Goal: Information Seeking & Learning: Learn about a topic

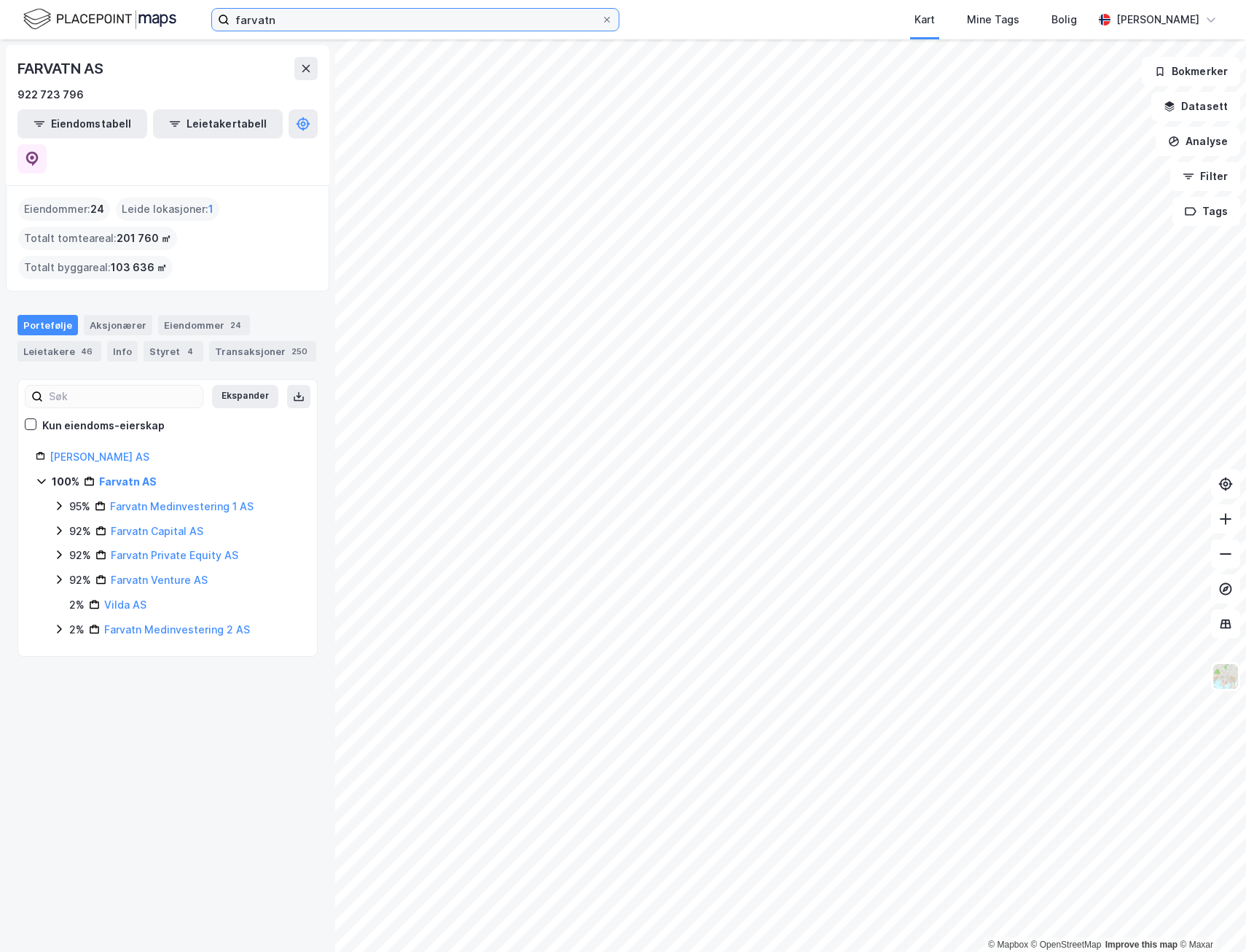
click at [331, 25] on input "farvatn" at bounding box center [415, 20] width 372 height 21
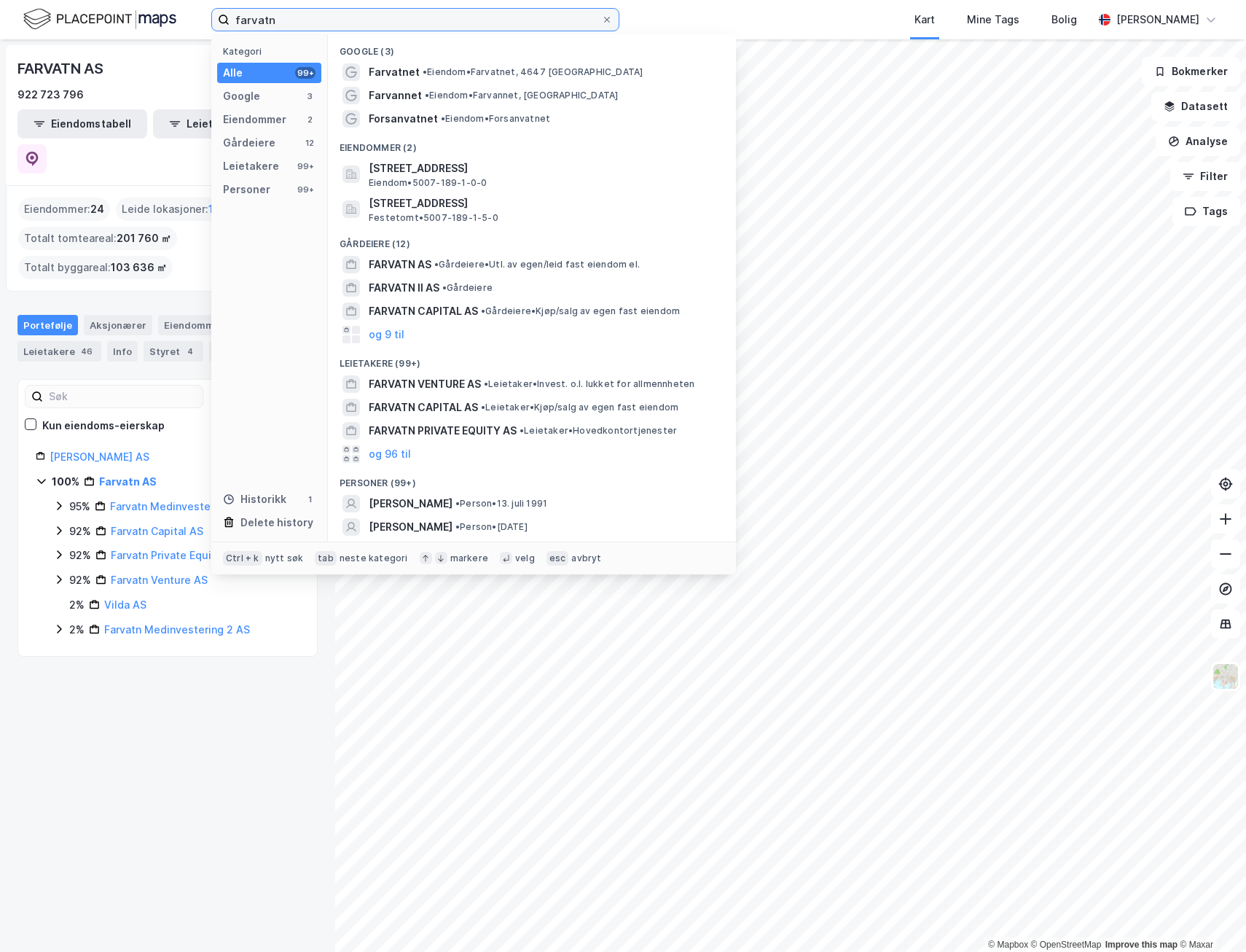
click at [331, 25] on input "farvatn" at bounding box center [415, 20] width 372 height 21
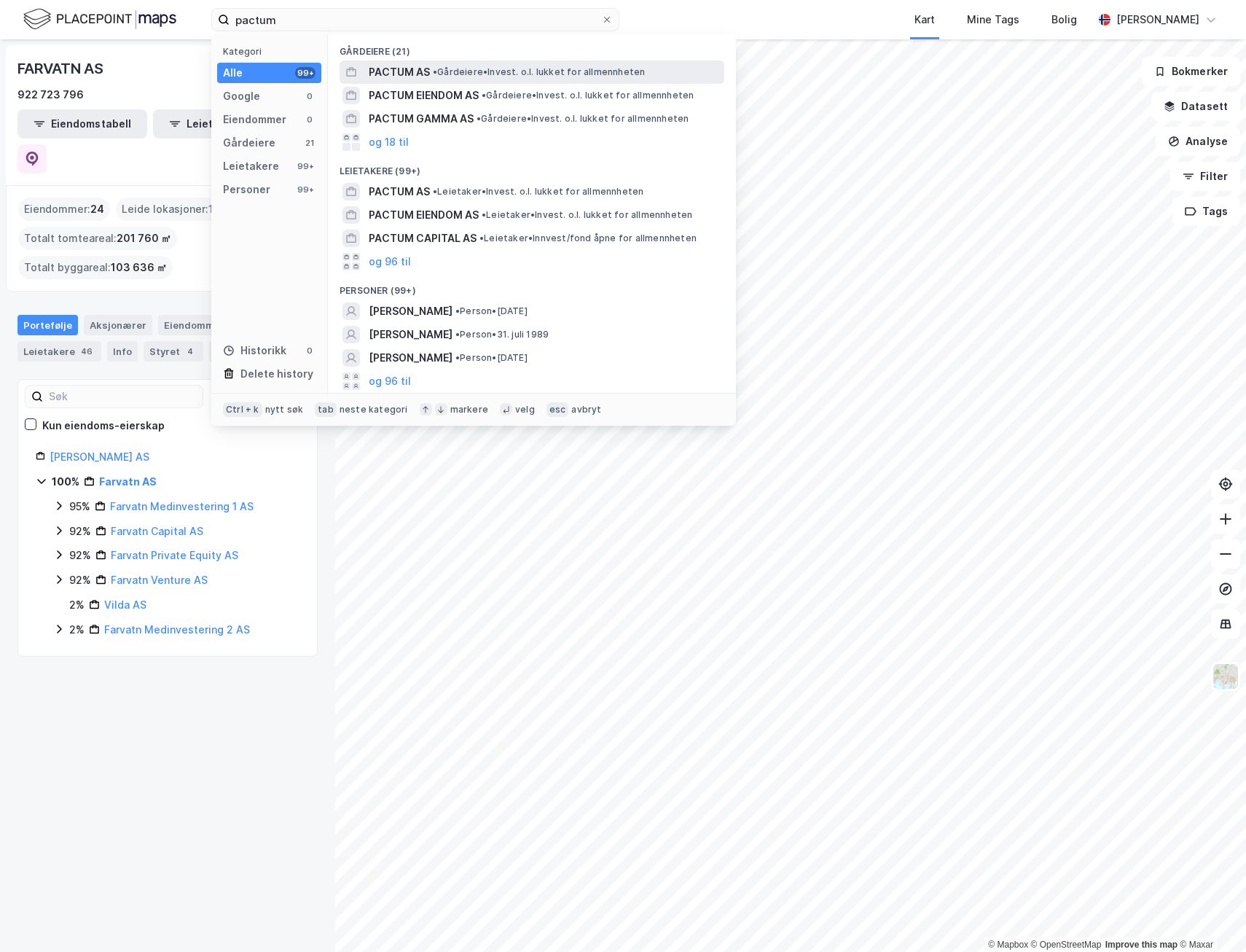
click at [428, 73] on span "PACTUM AS" at bounding box center [400, 73] width 61 height 18
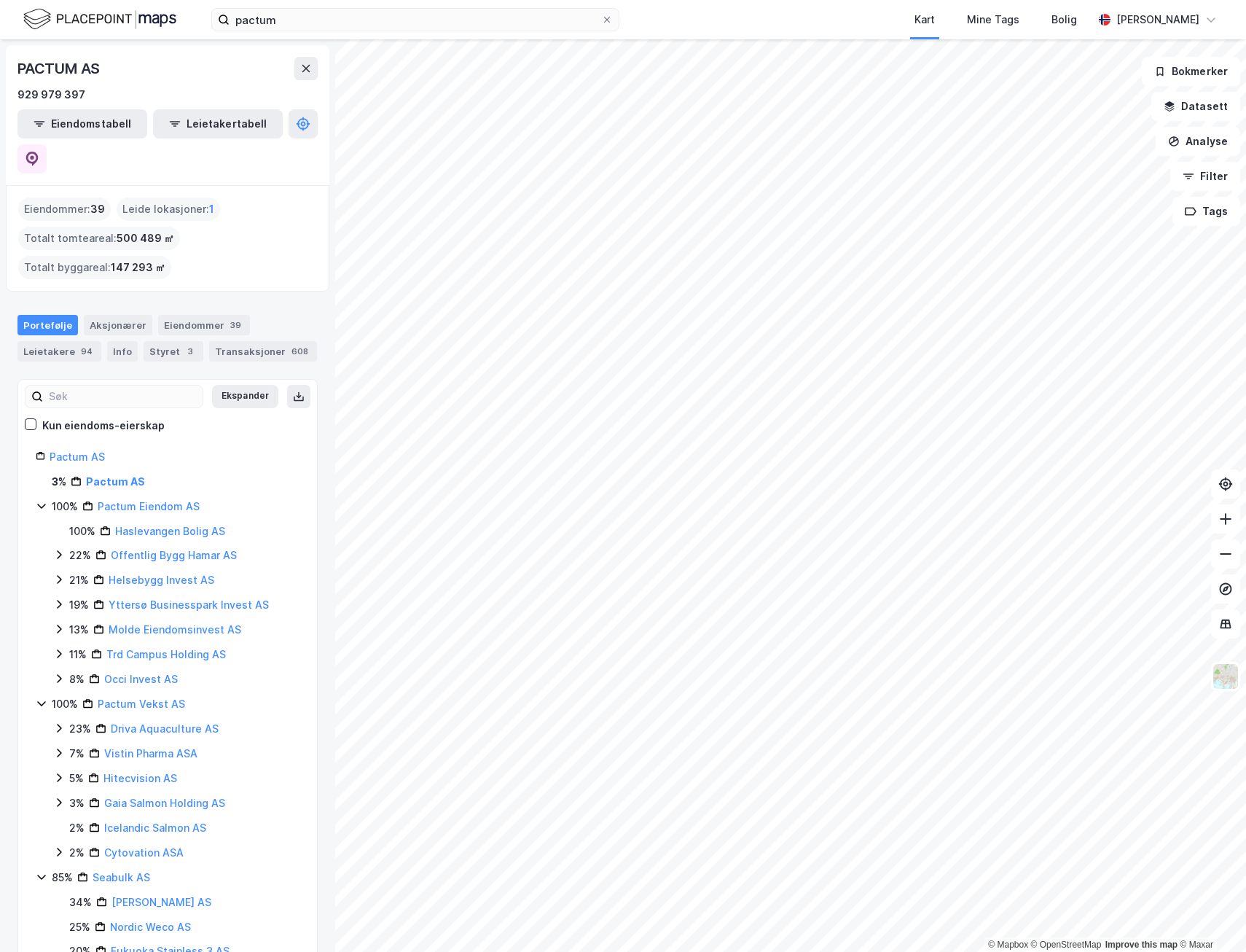
click at [831, 951] on html "pactum Kart Mine Tags Bolig [PERSON_NAME] © Mapbox © OpenStreetMap Improve this…" at bounding box center [623, 476] width 1246 height 952
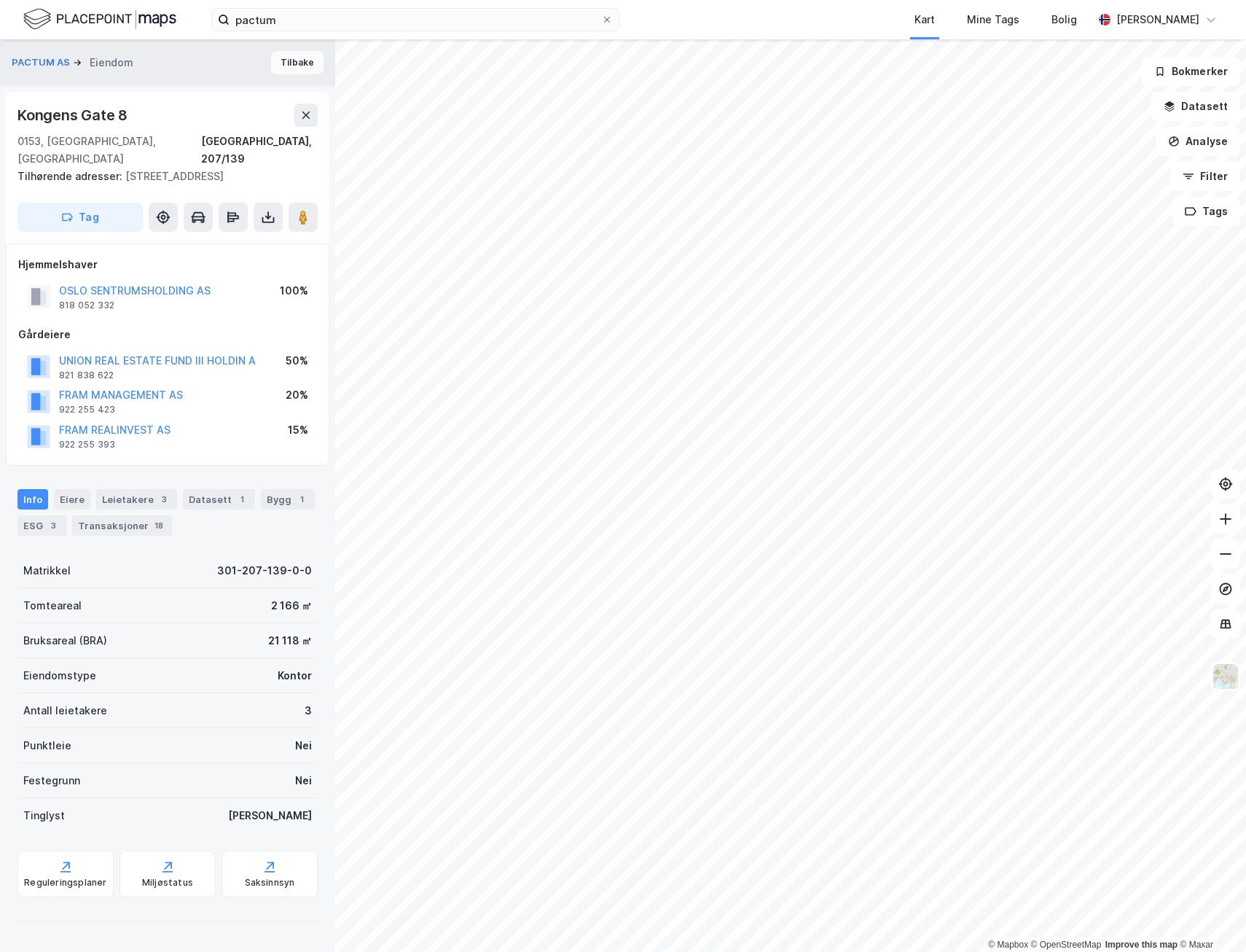
click at [298, 56] on button "Tilbake" at bounding box center [297, 63] width 53 height 23
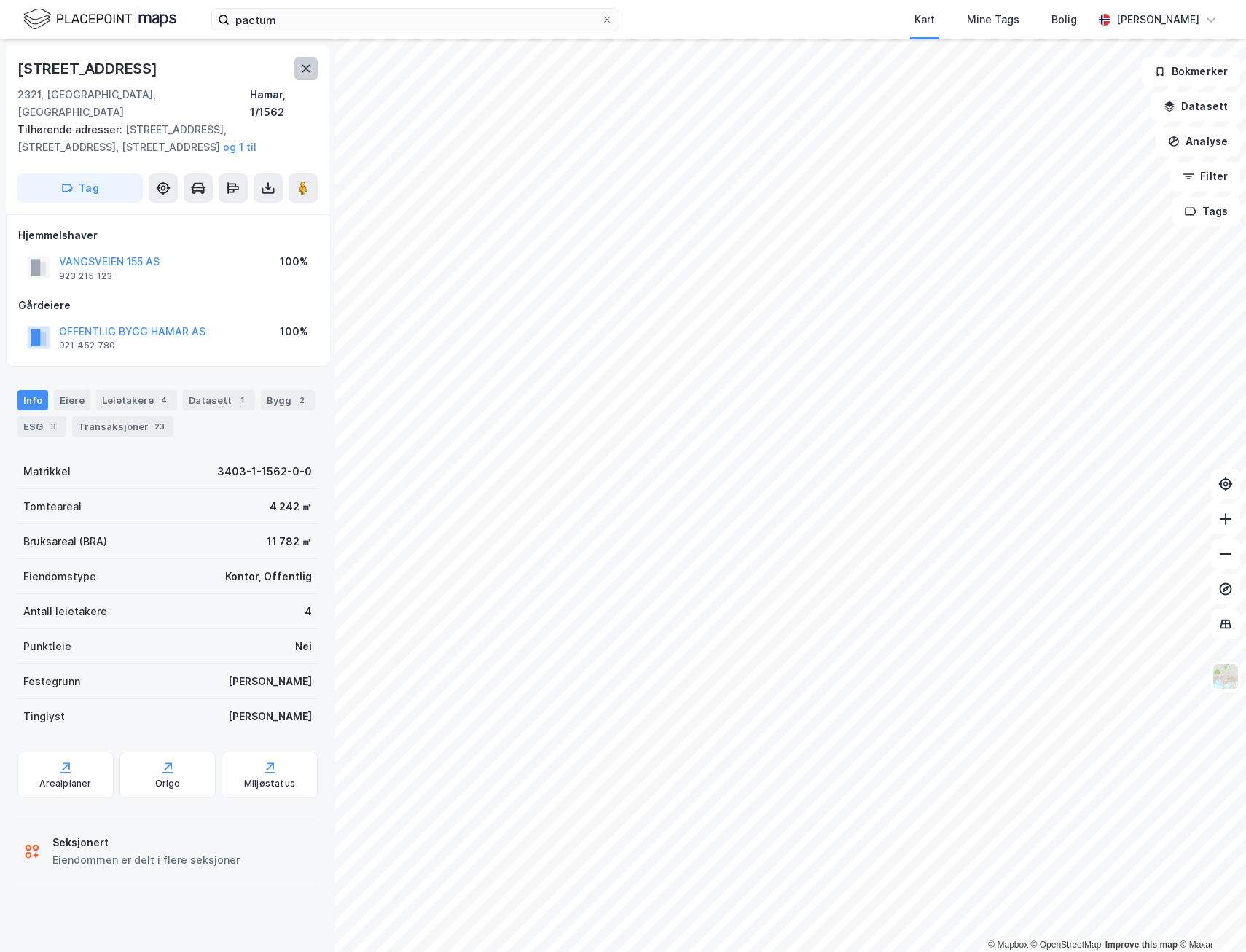
click at [300, 61] on button at bounding box center [306, 68] width 23 height 23
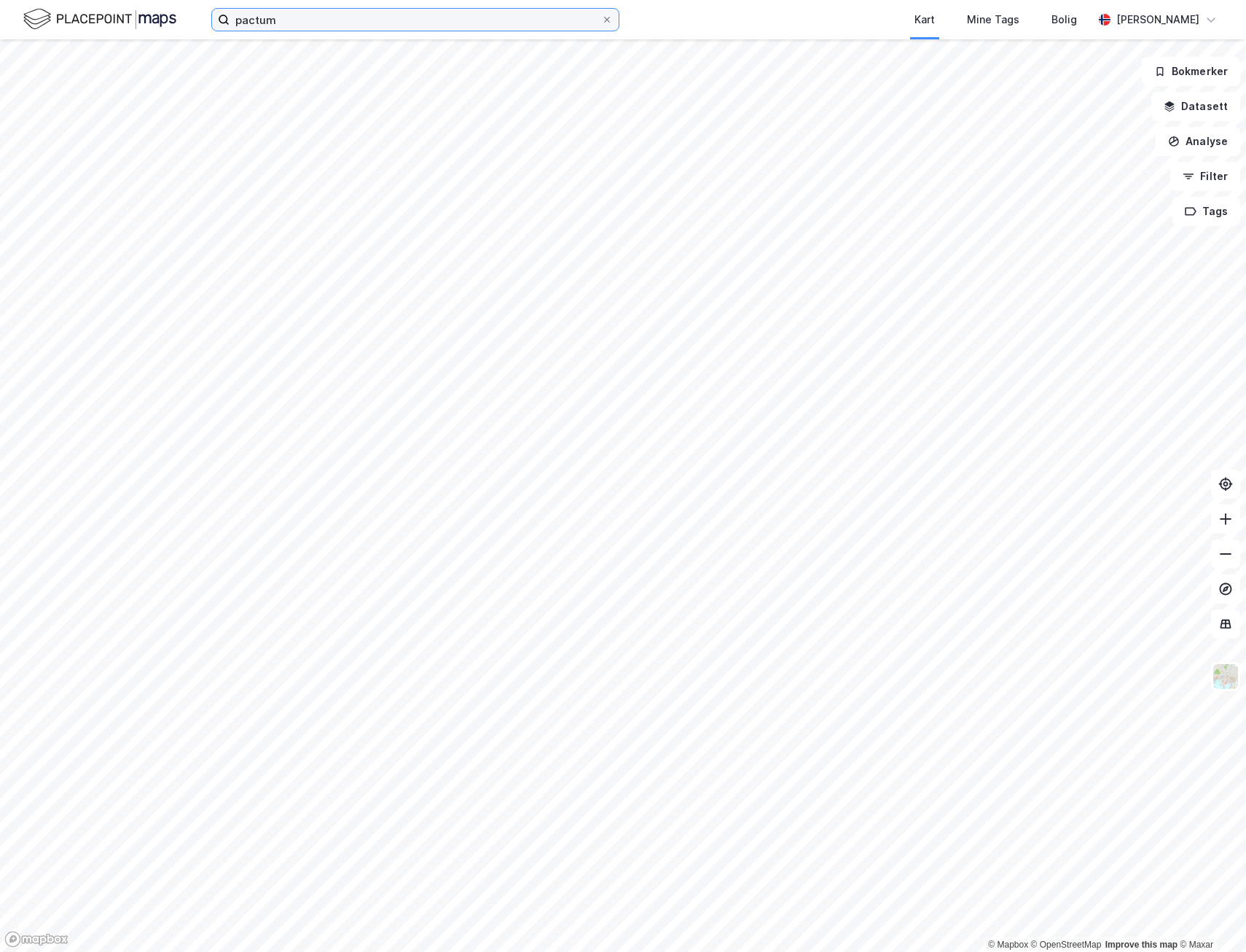
click at [331, 12] on input "pactum" at bounding box center [415, 20] width 372 height 21
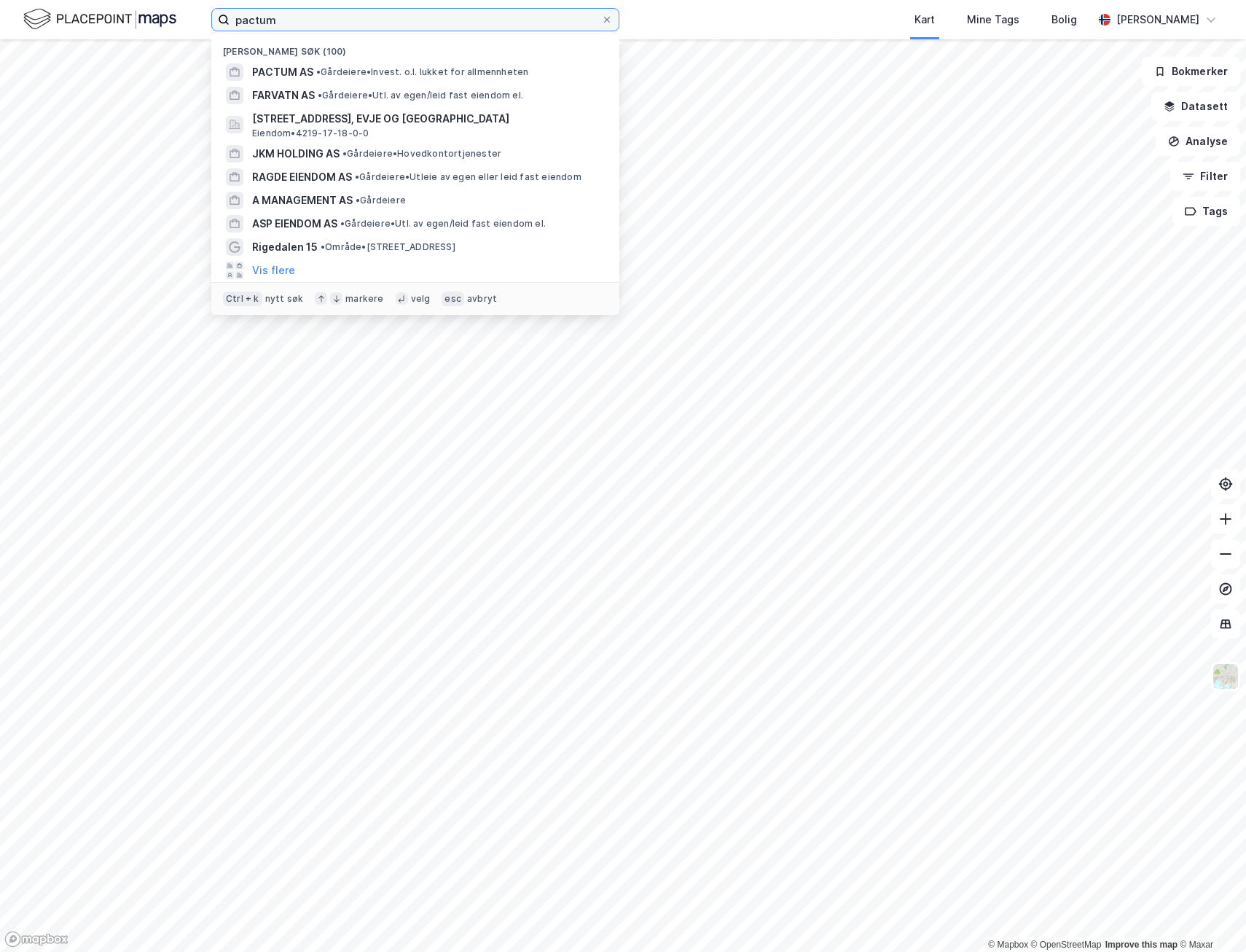
click at [331, 12] on input "pactum" at bounding box center [415, 20] width 372 height 21
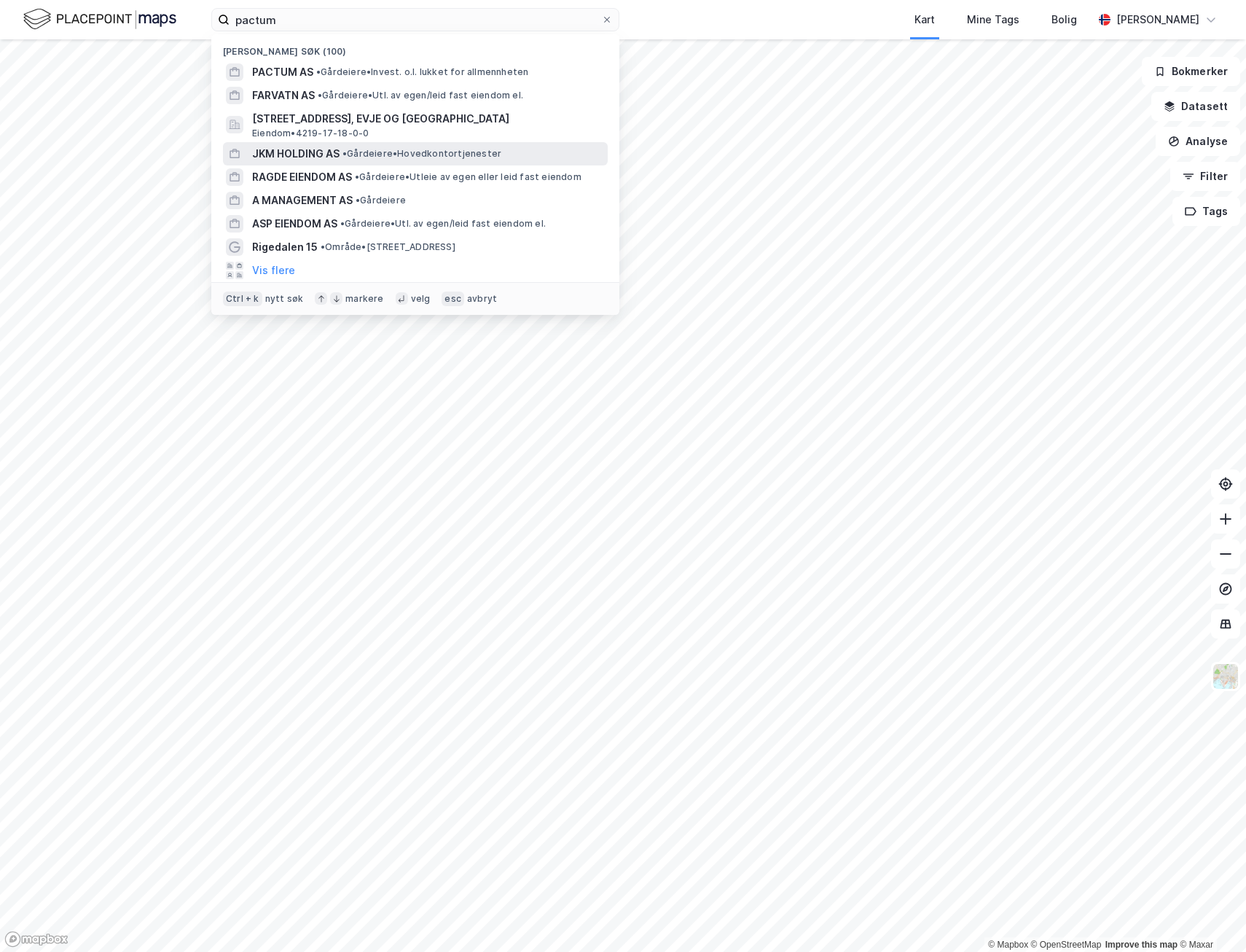
click at [324, 147] on span "JKM HOLDING AS" at bounding box center [296, 154] width 88 height 18
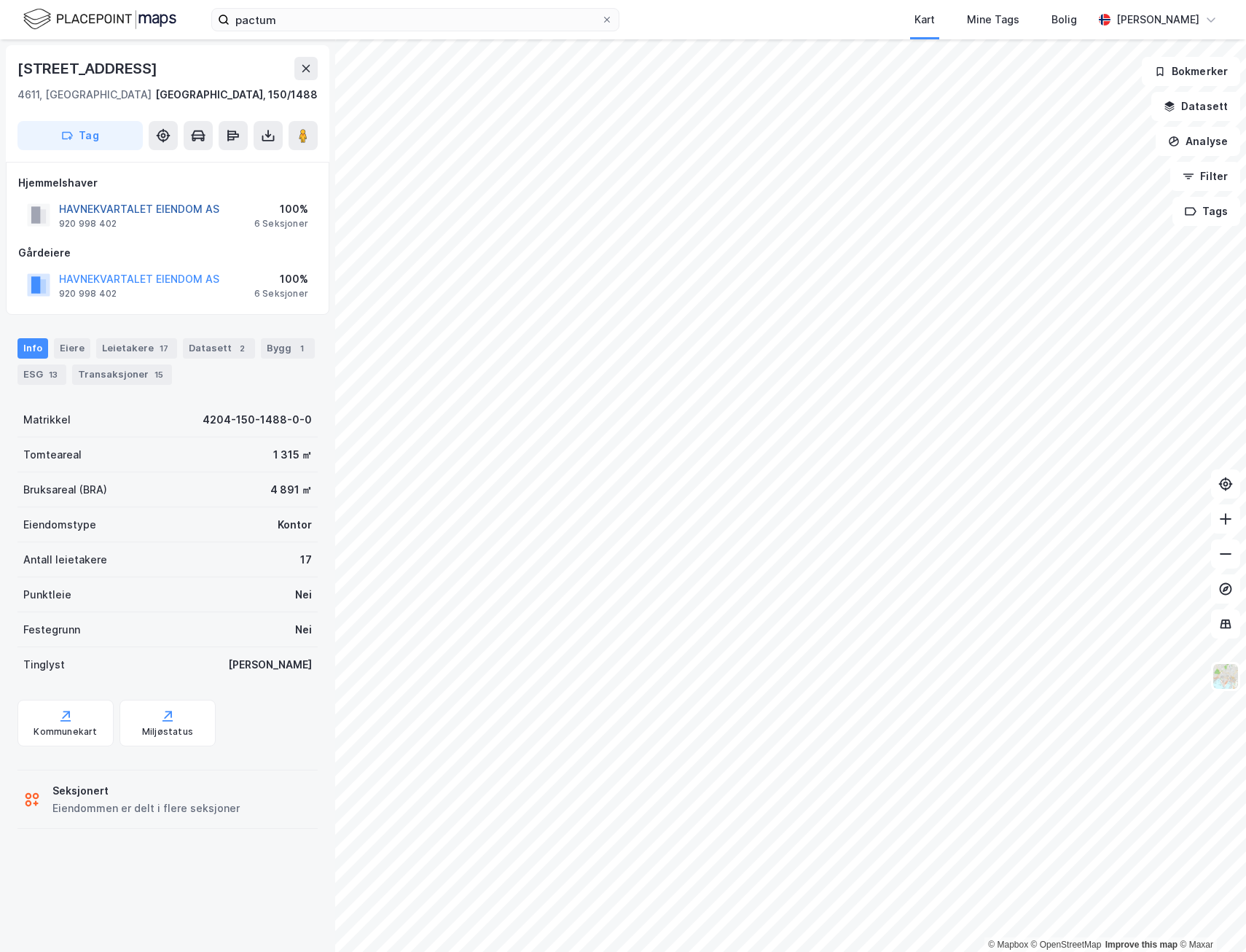
click at [0, 0] on button "HAVNEKVARTALET EIENDOM AS" at bounding box center [0, 0] width 0 height 0
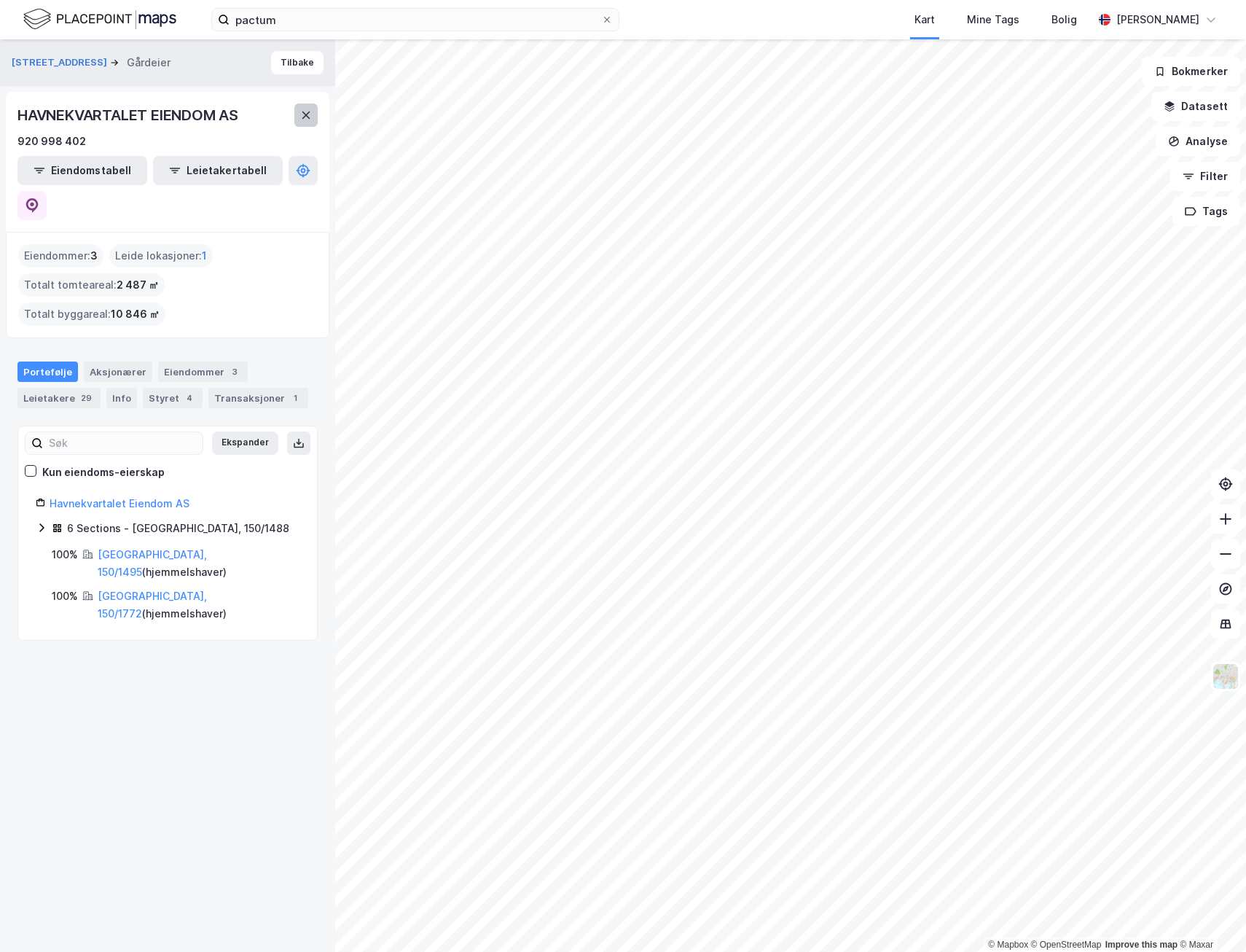
click at [298, 114] on button at bounding box center [306, 116] width 23 height 23
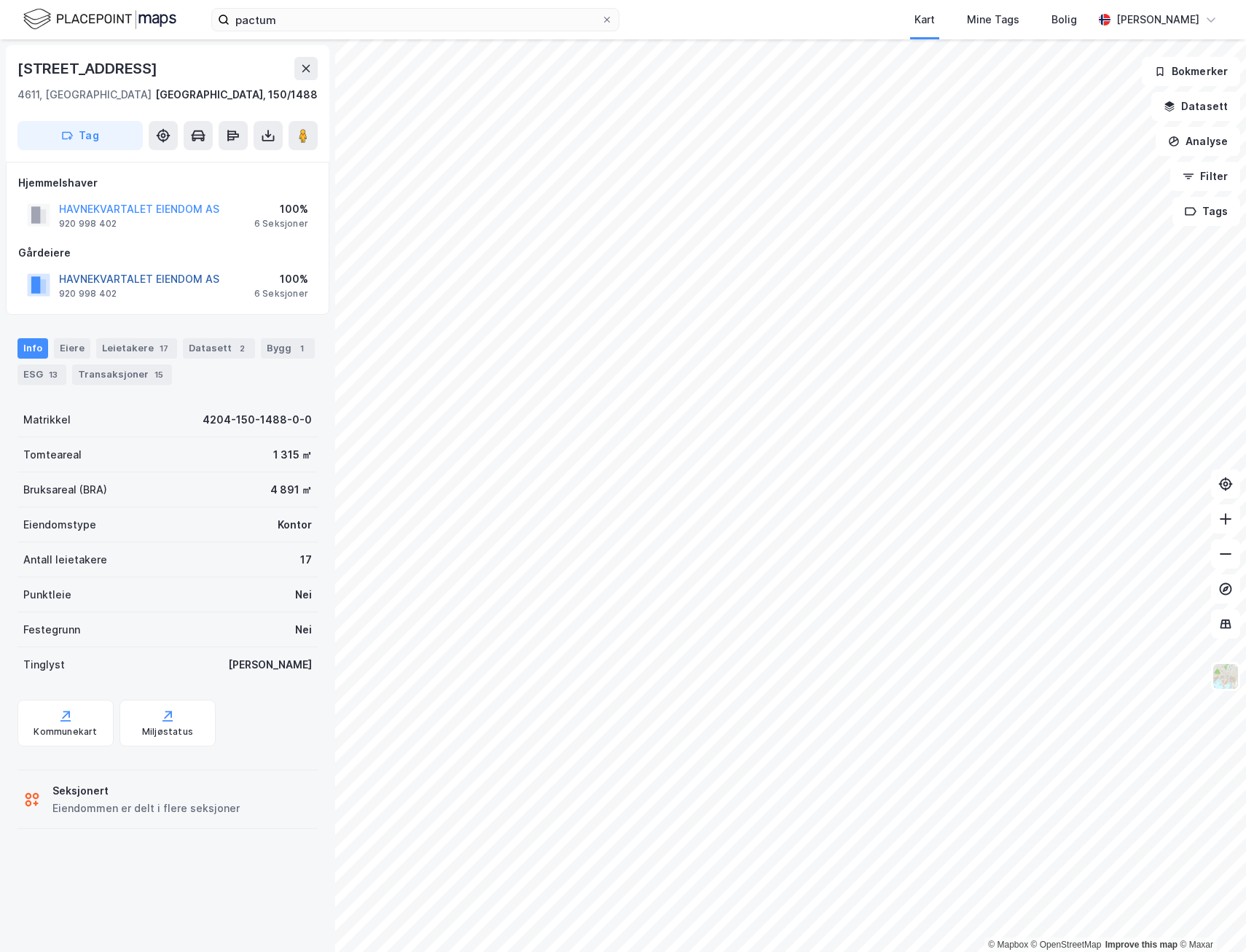
click at [0, 0] on button "HAVNEKVARTALET EIENDOM AS" at bounding box center [0, 0] width 0 height 0
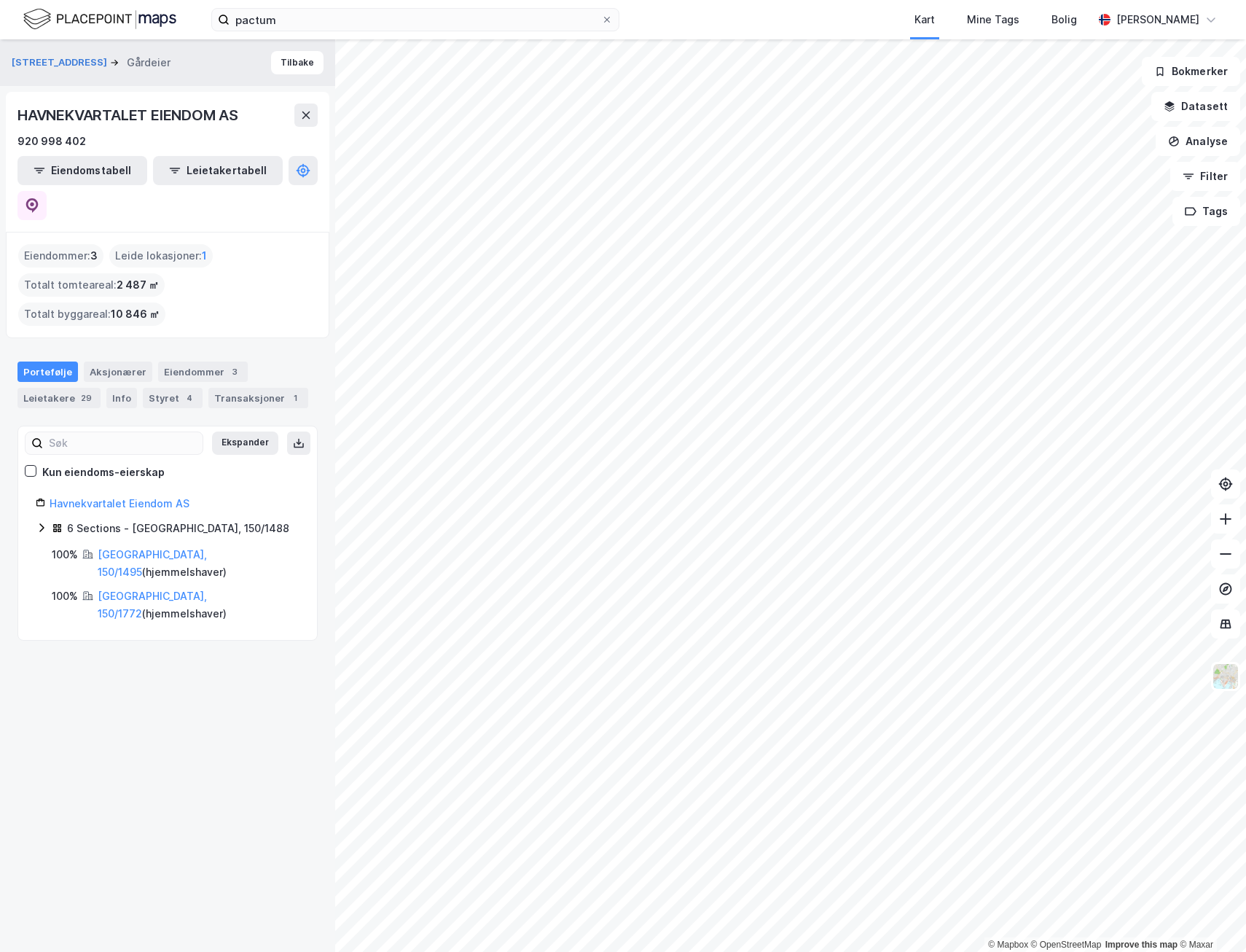
click at [45, 522] on icon at bounding box center [41, 527] width 12 height 12
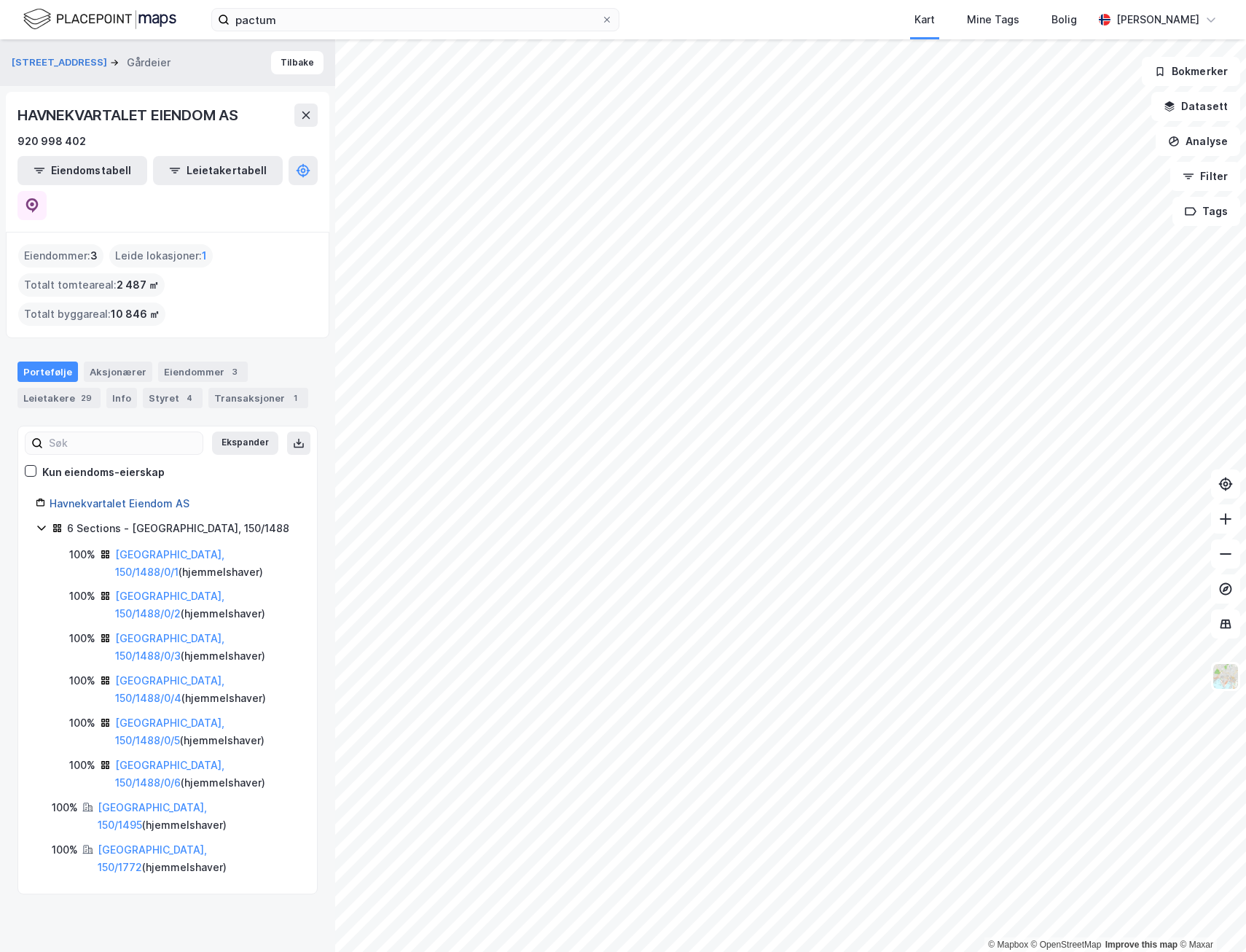
click at [112, 497] on link "Havnekvartalet Eiendom AS" at bounding box center [119, 503] width 140 height 13
click at [119, 362] on div "Aksjonærer" at bounding box center [118, 372] width 68 height 21
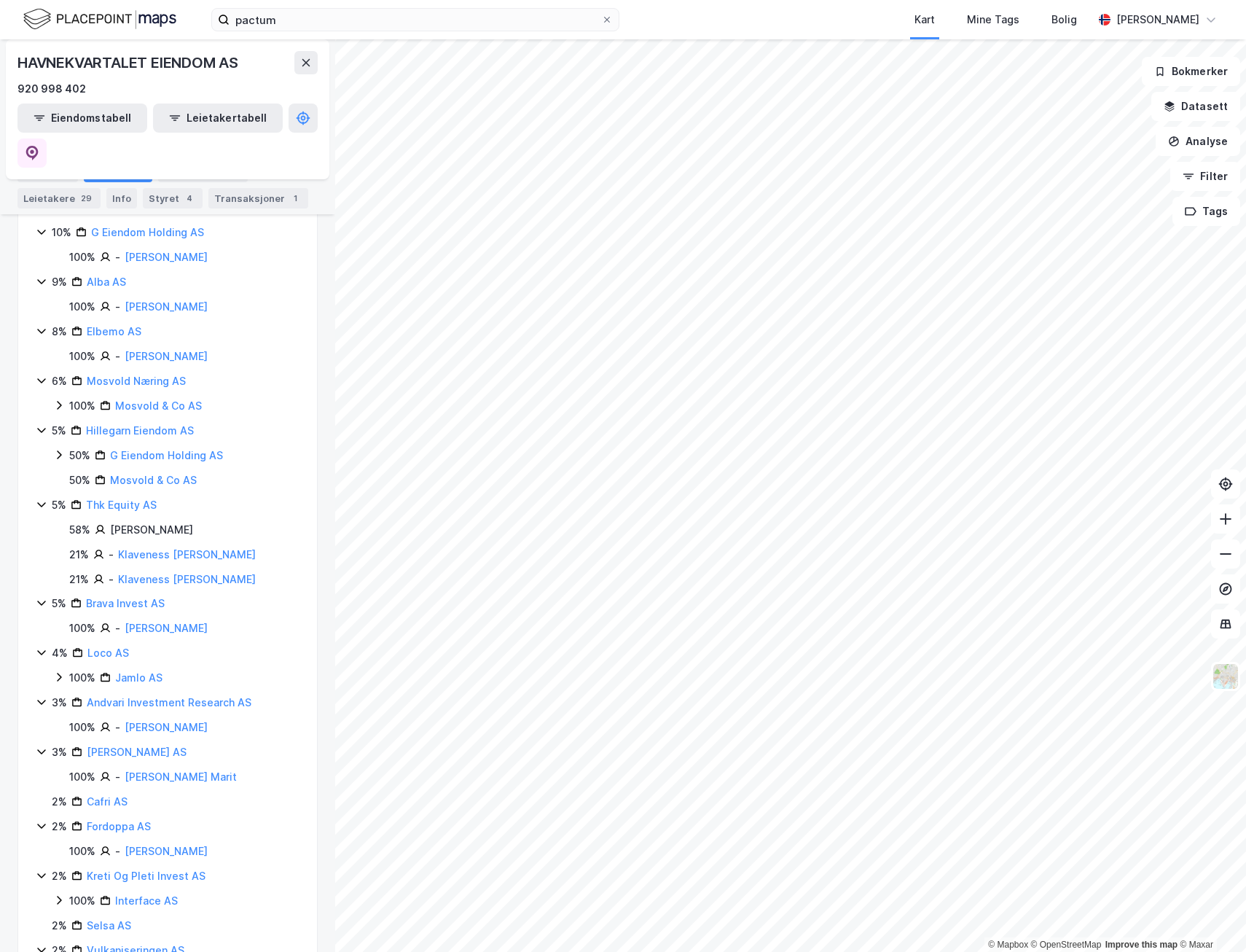
scroll to position [437, 0]
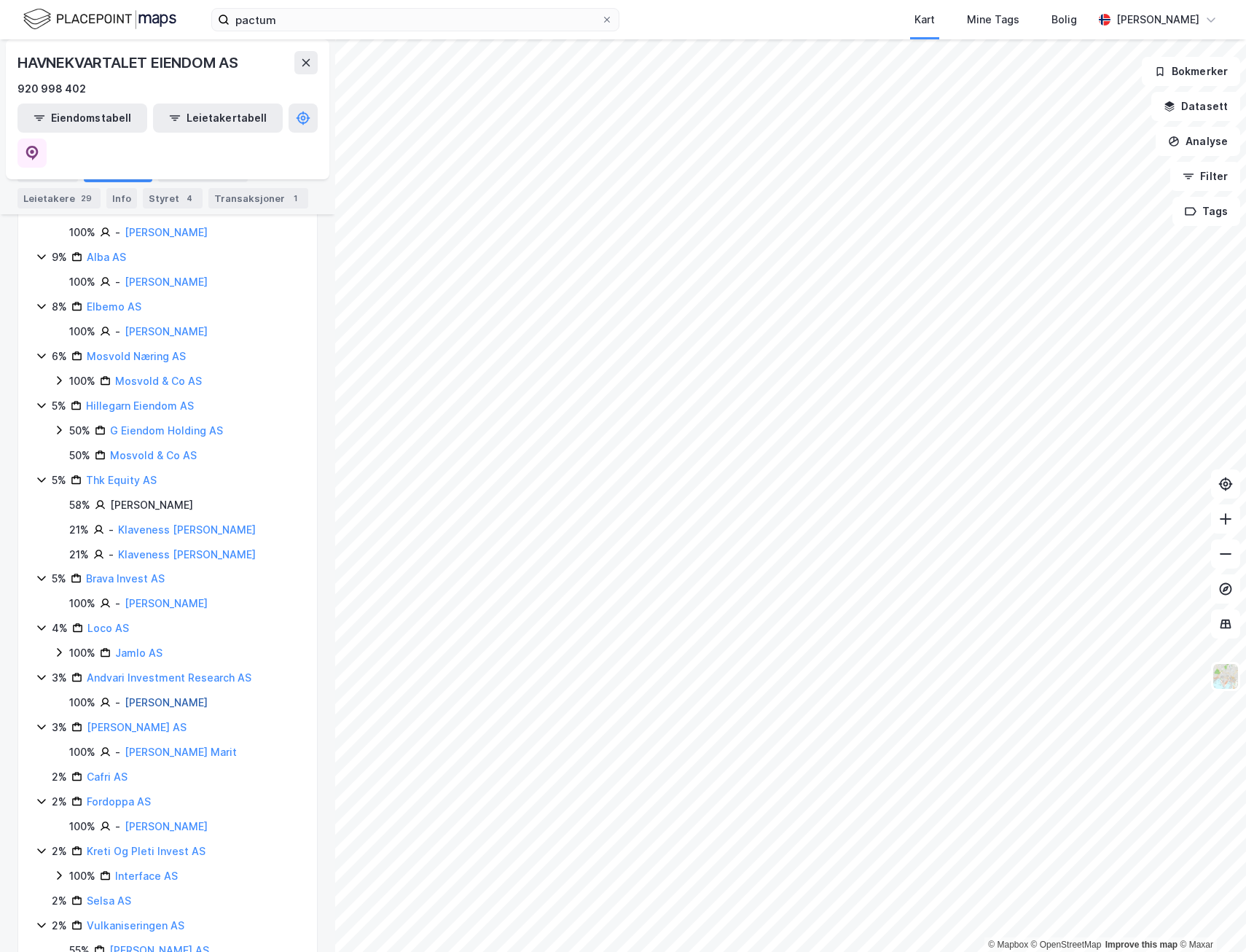
click at [188, 696] on link "[PERSON_NAME]" at bounding box center [166, 702] width 83 height 13
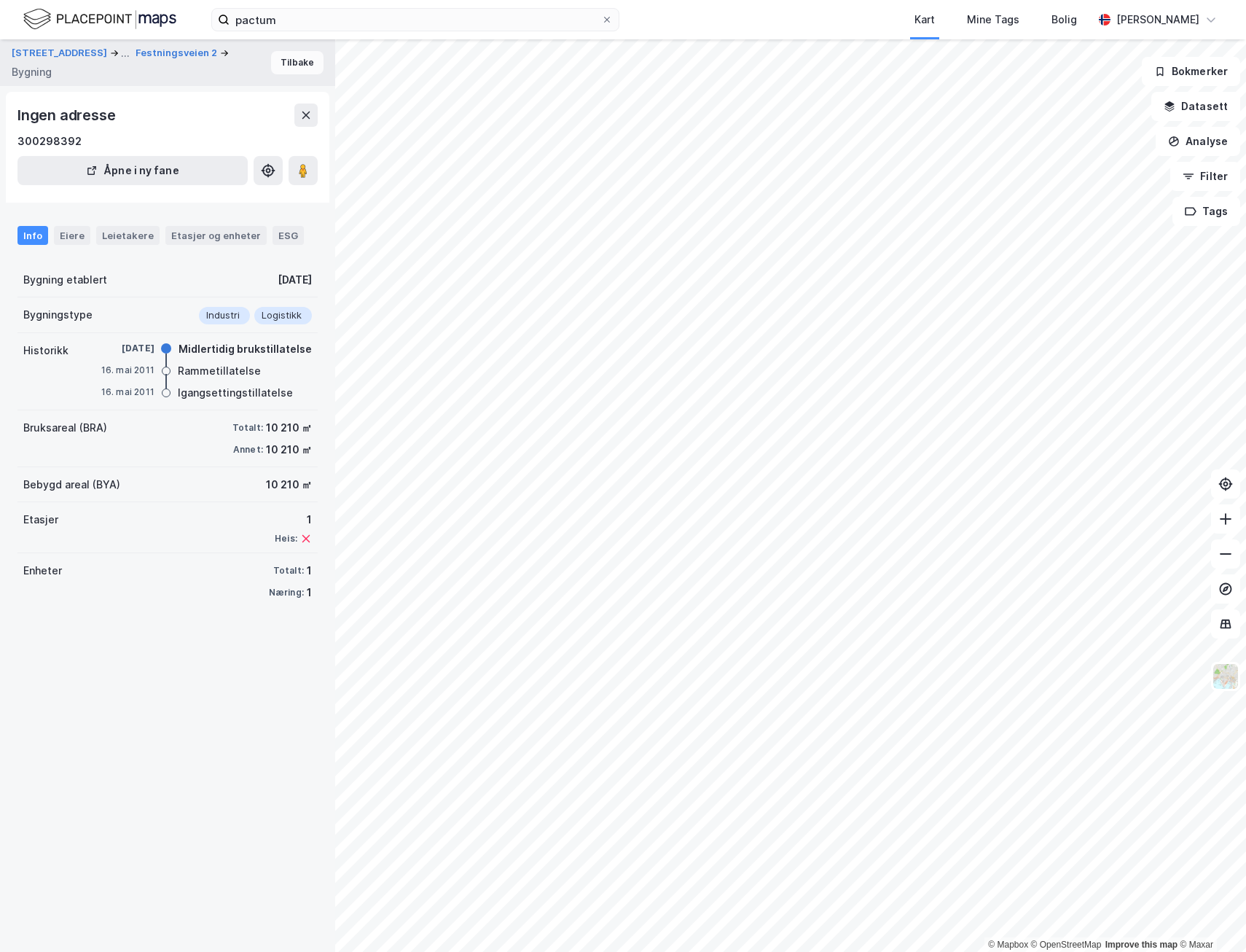
click at [287, 65] on button "Tilbake" at bounding box center [297, 63] width 53 height 23
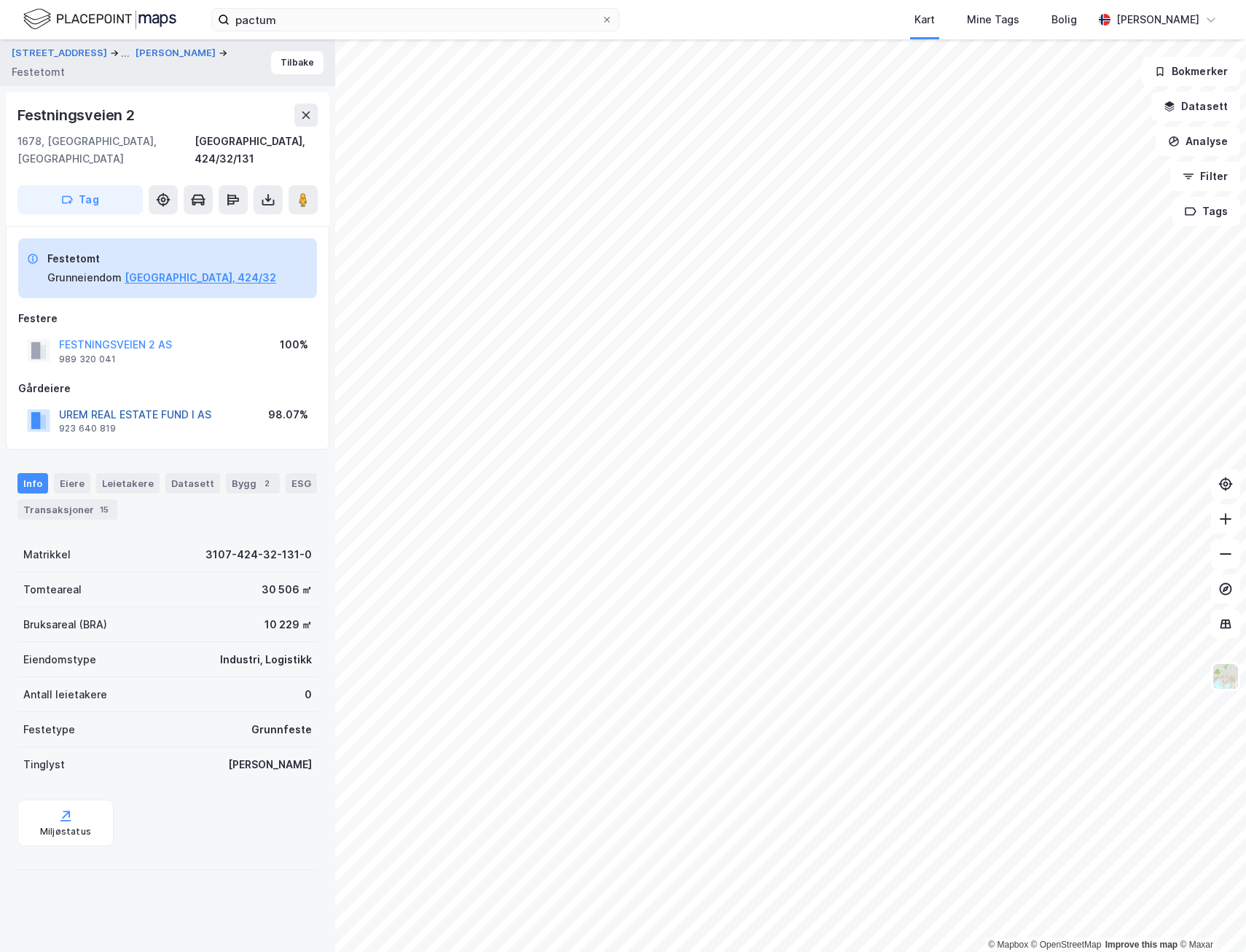
click at [0, 0] on button "UREM REAL ESTATE FUND I AS" at bounding box center [0, 0] width 0 height 0
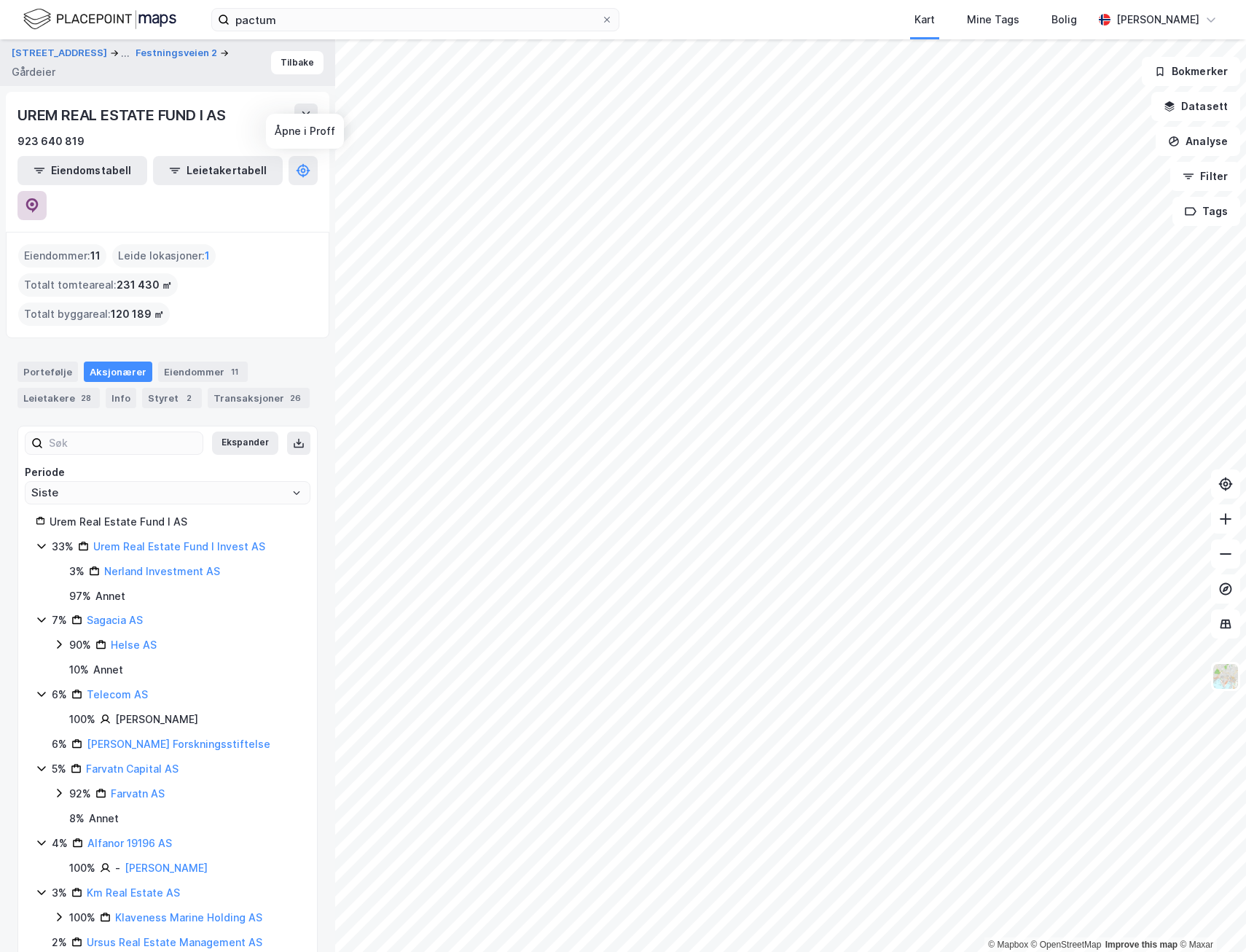
click at [39, 198] on icon at bounding box center [32, 205] width 13 height 14
click at [300, 18] on input "pactum" at bounding box center [415, 20] width 372 height 21
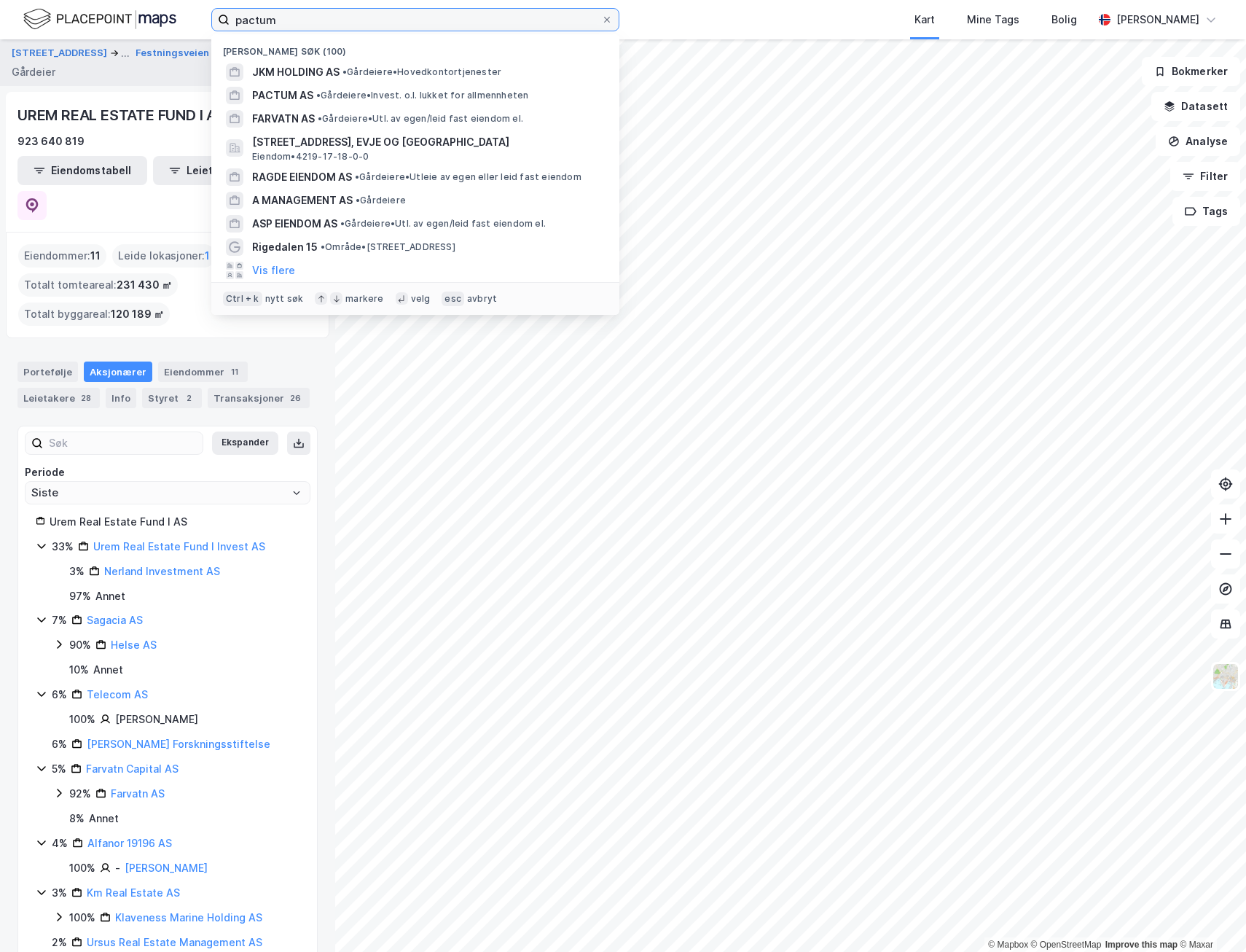
click at [301, 18] on input "pactum" at bounding box center [415, 20] width 372 height 21
click at [296, 64] on span "JKM HOLDING AS" at bounding box center [296, 73] width 88 height 18
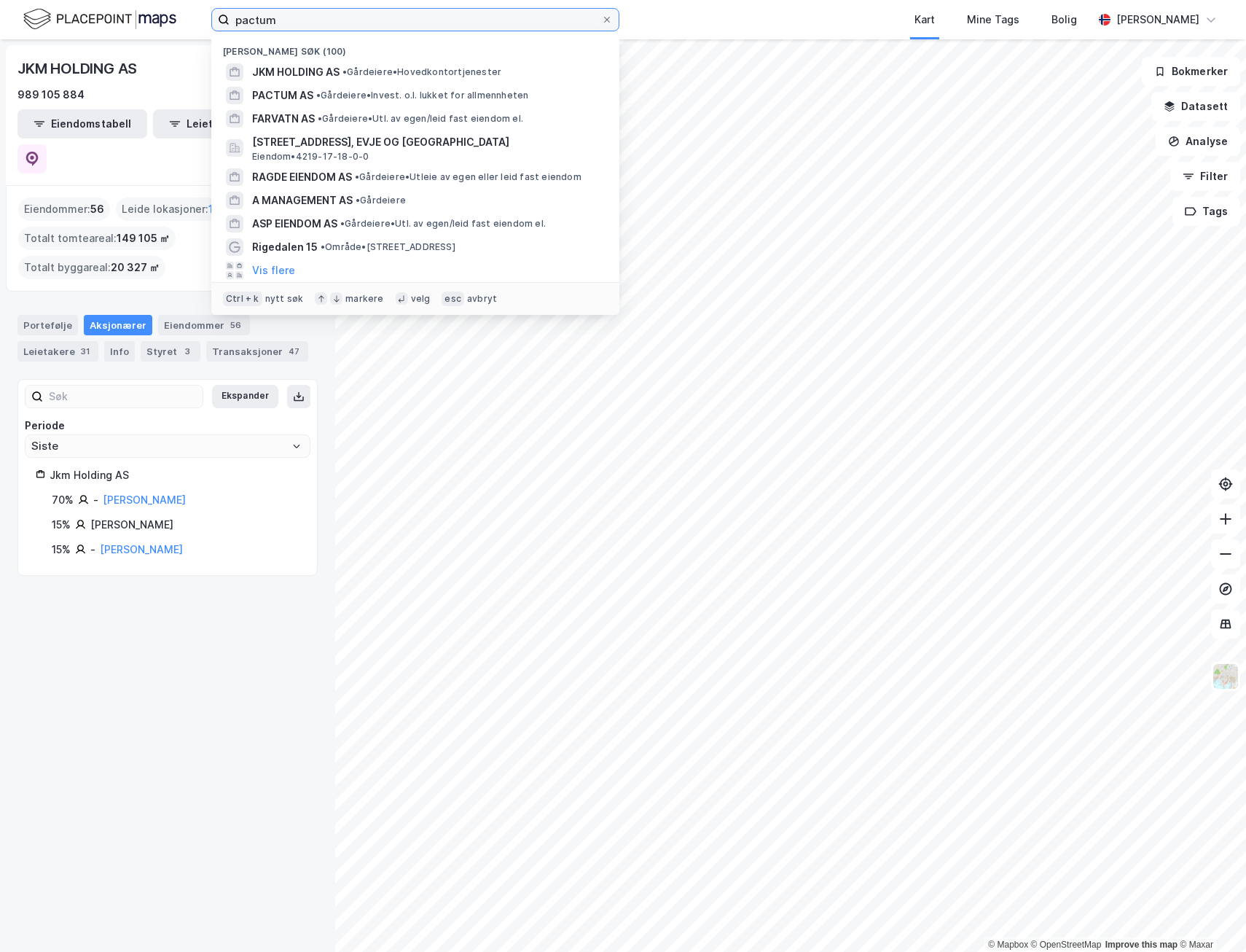
click at [448, 25] on input "pactum" at bounding box center [415, 20] width 372 height 21
paste input "[PERSON_NAME]"
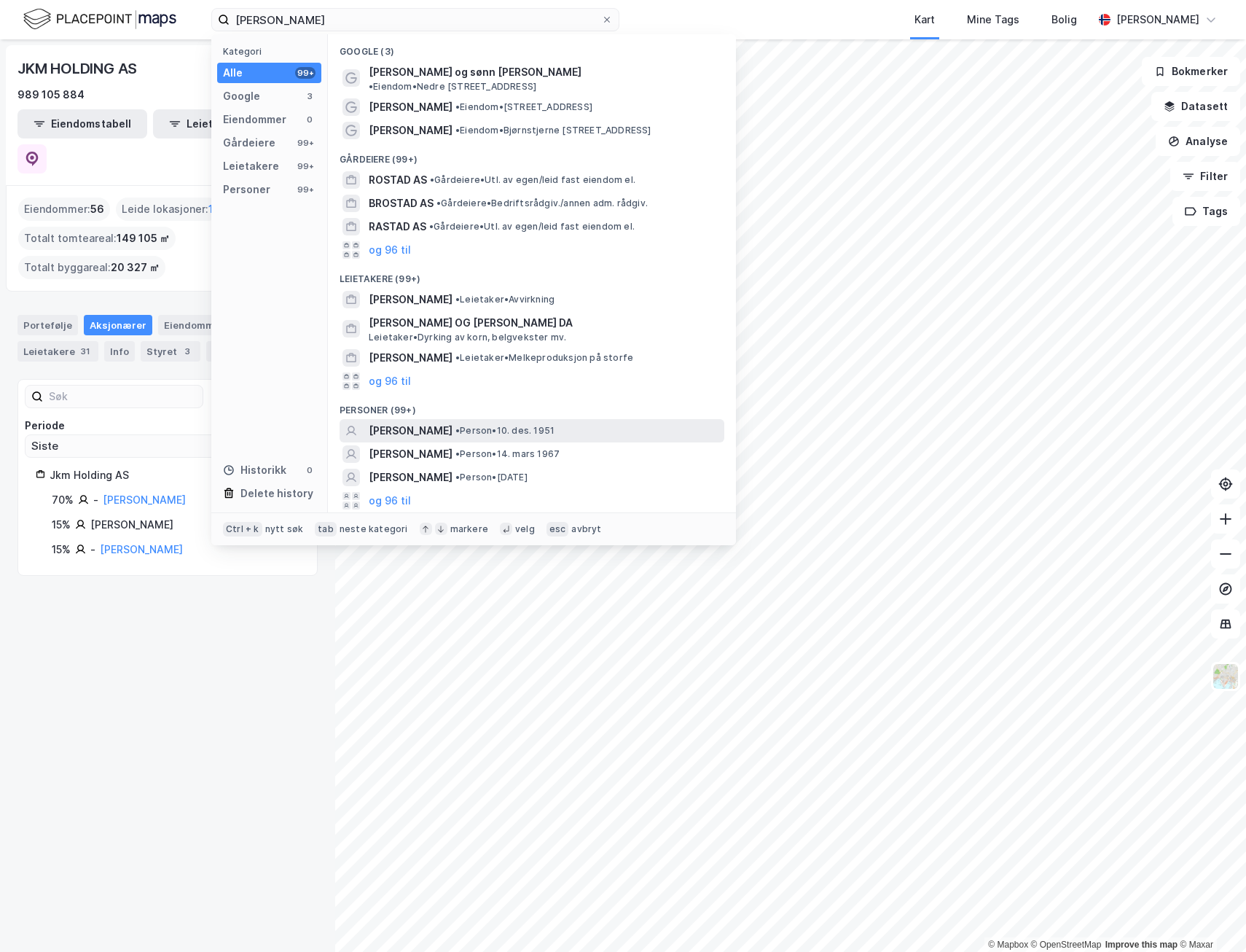
click at [432, 422] on span "[PERSON_NAME]" at bounding box center [411, 431] width 84 height 18
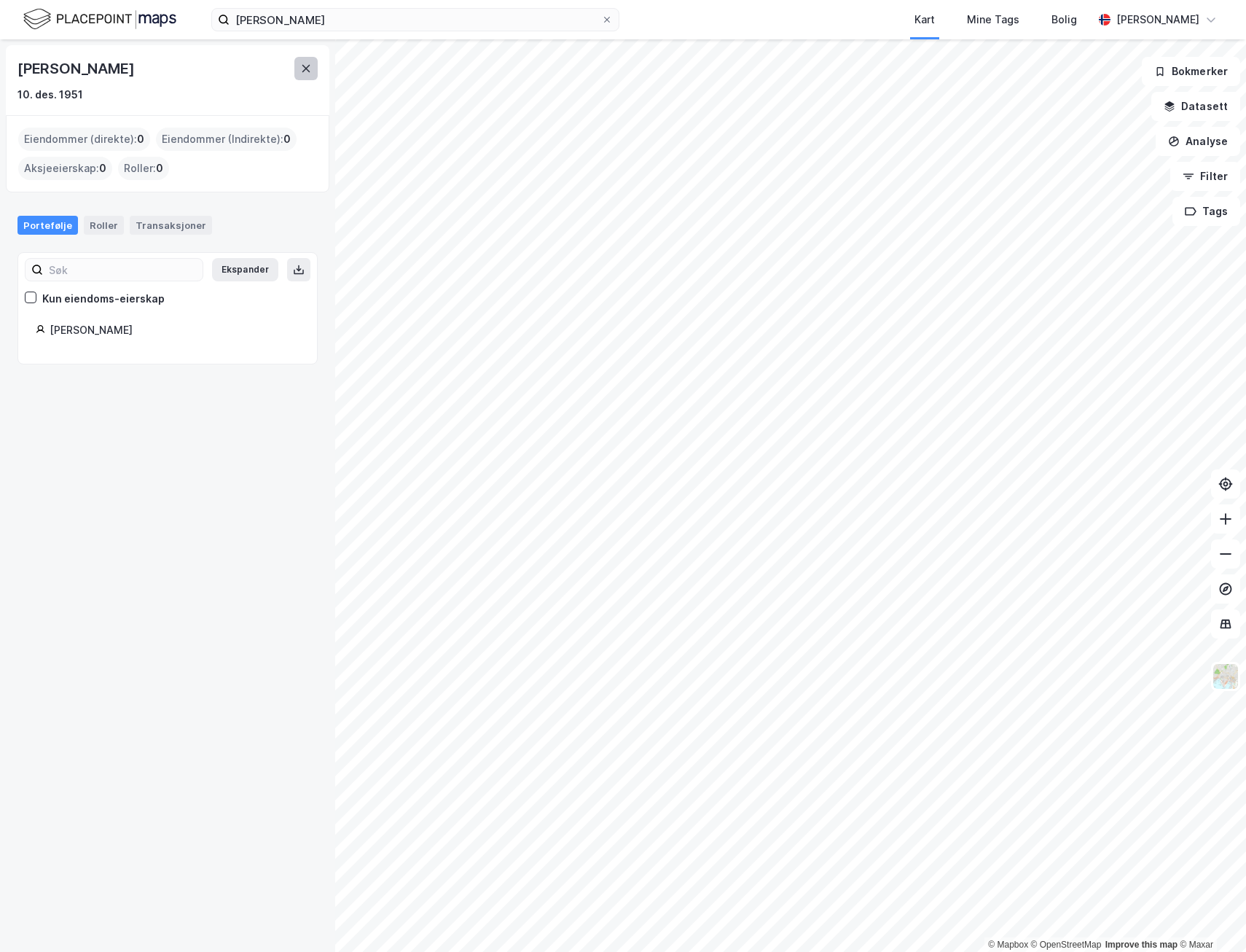
click at [296, 61] on button at bounding box center [306, 68] width 23 height 23
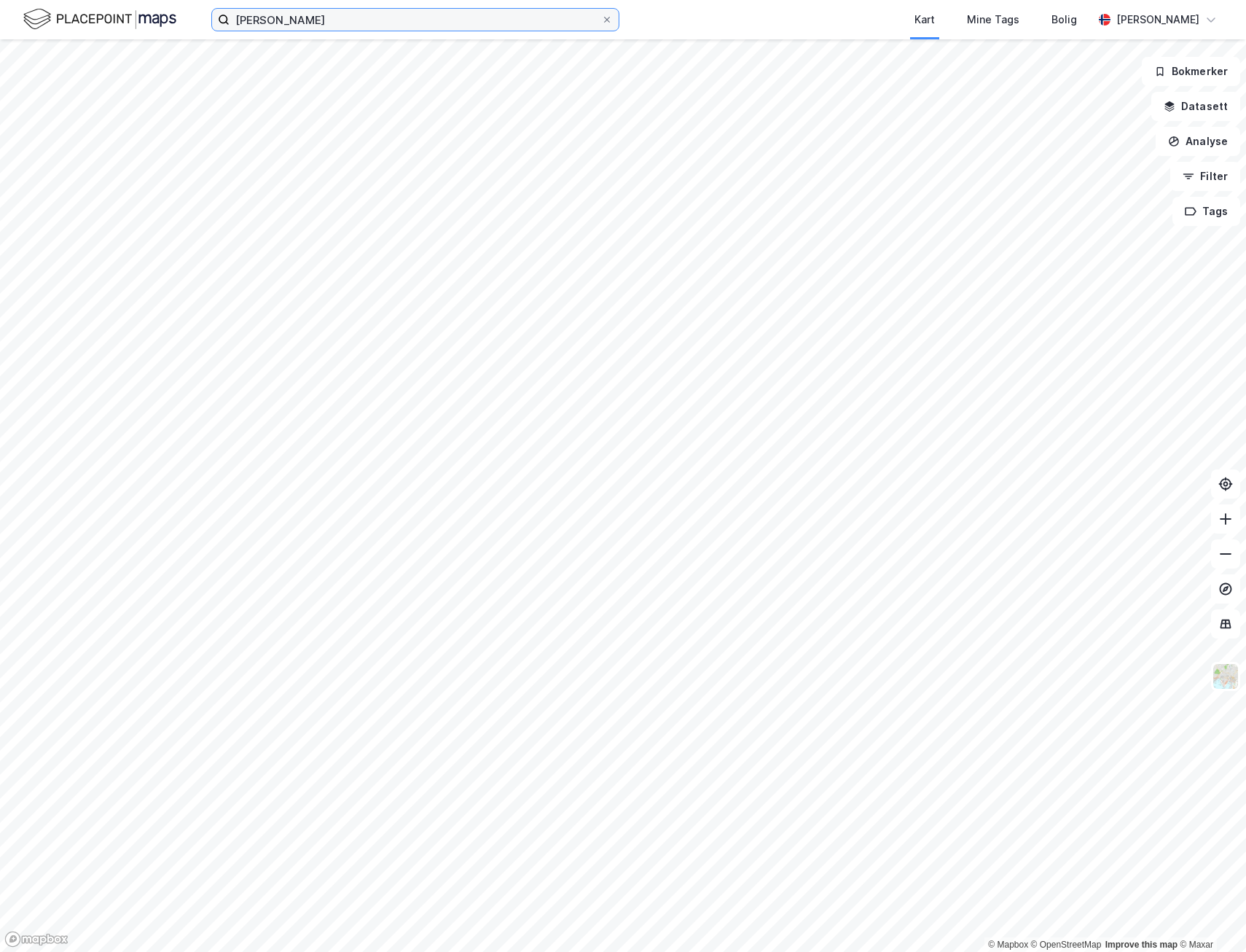
click at [307, 20] on input "[PERSON_NAME]" at bounding box center [415, 20] width 372 height 21
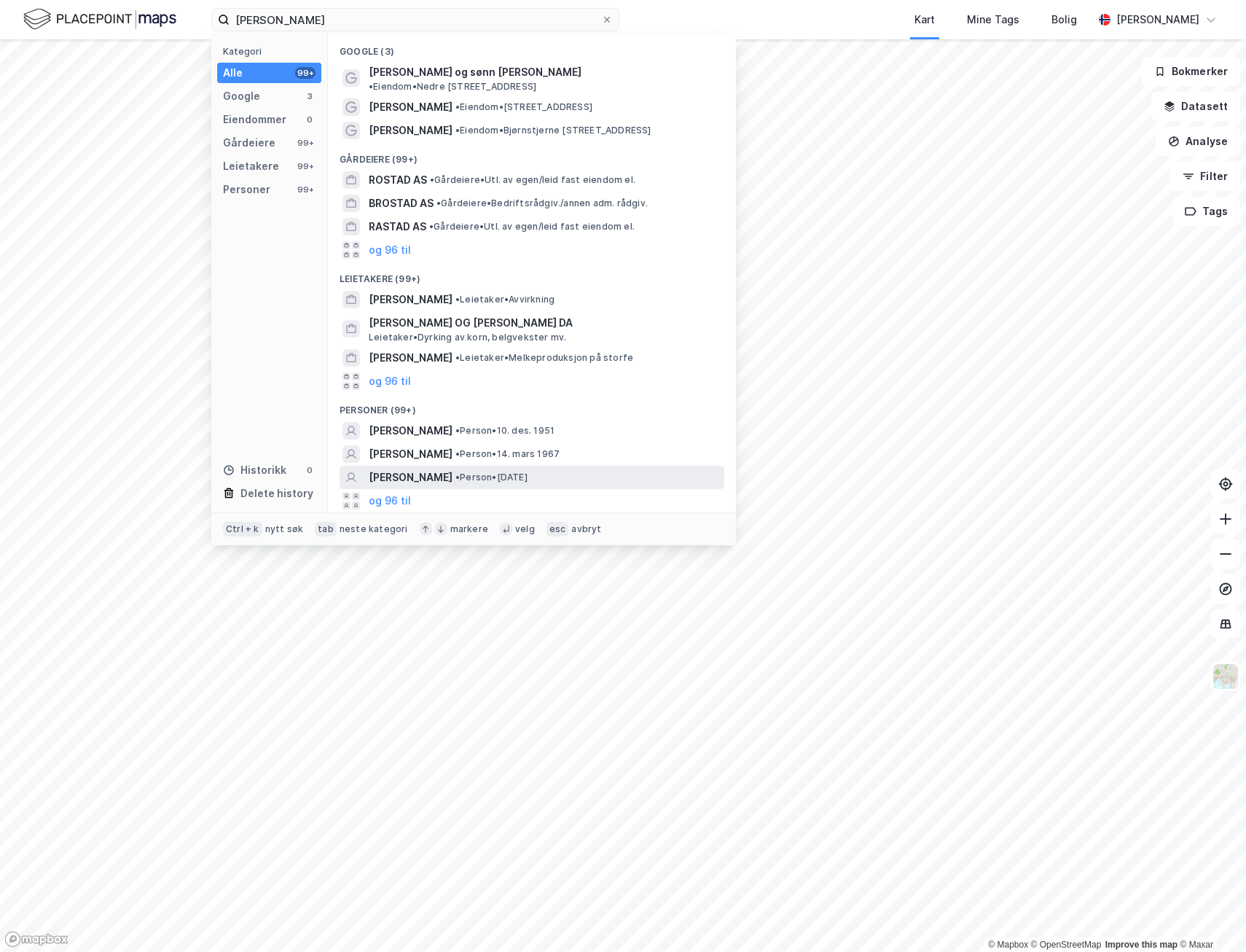
click at [408, 468] on span "[PERSON_NAME]" at bounding box center [411, 477] width 84 height 18
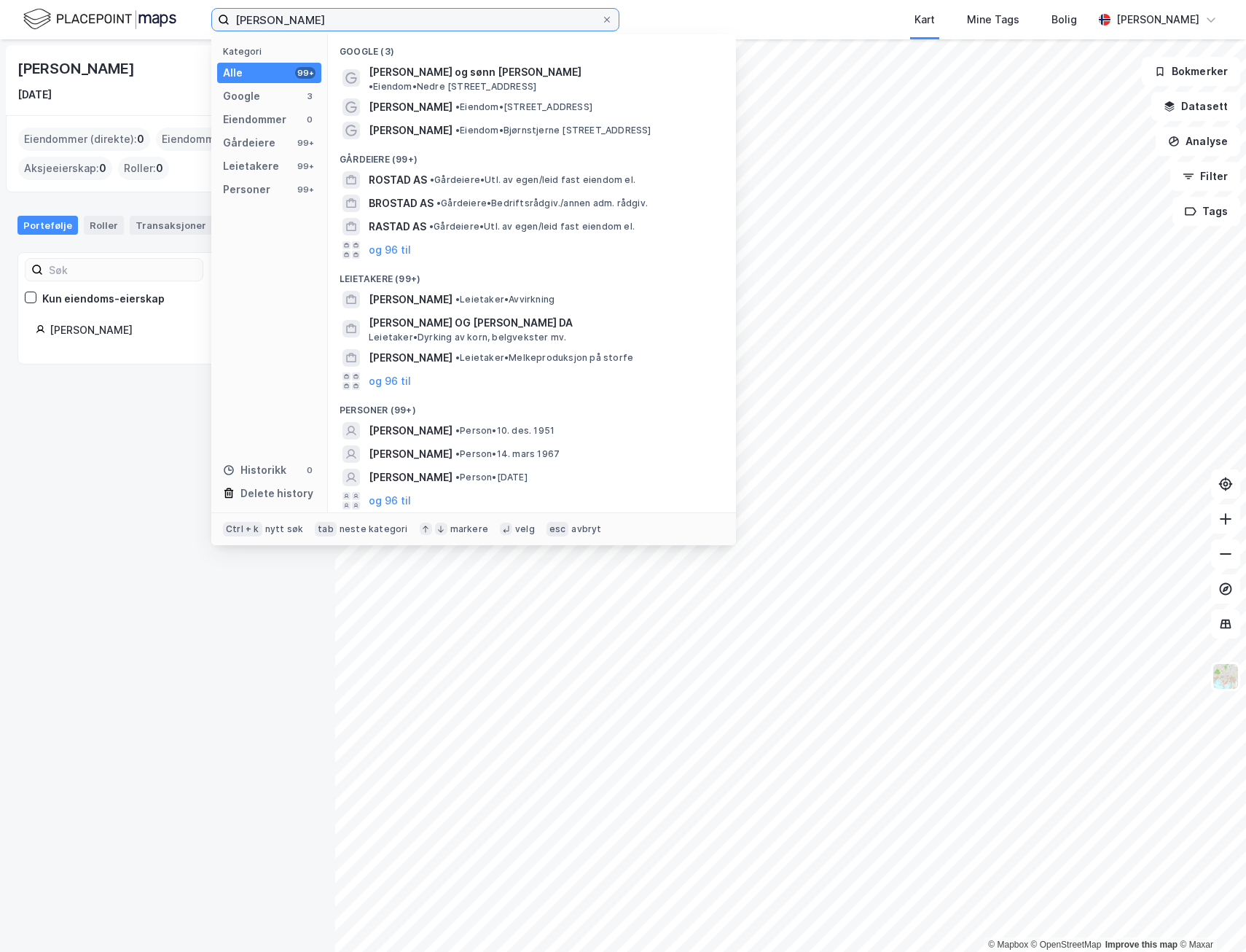
click at [354, 23] on input "[PERSON_NAME]" at bounding box center [415, 20] width 372 height 21
paste input "[PERSON_NAME] AS"
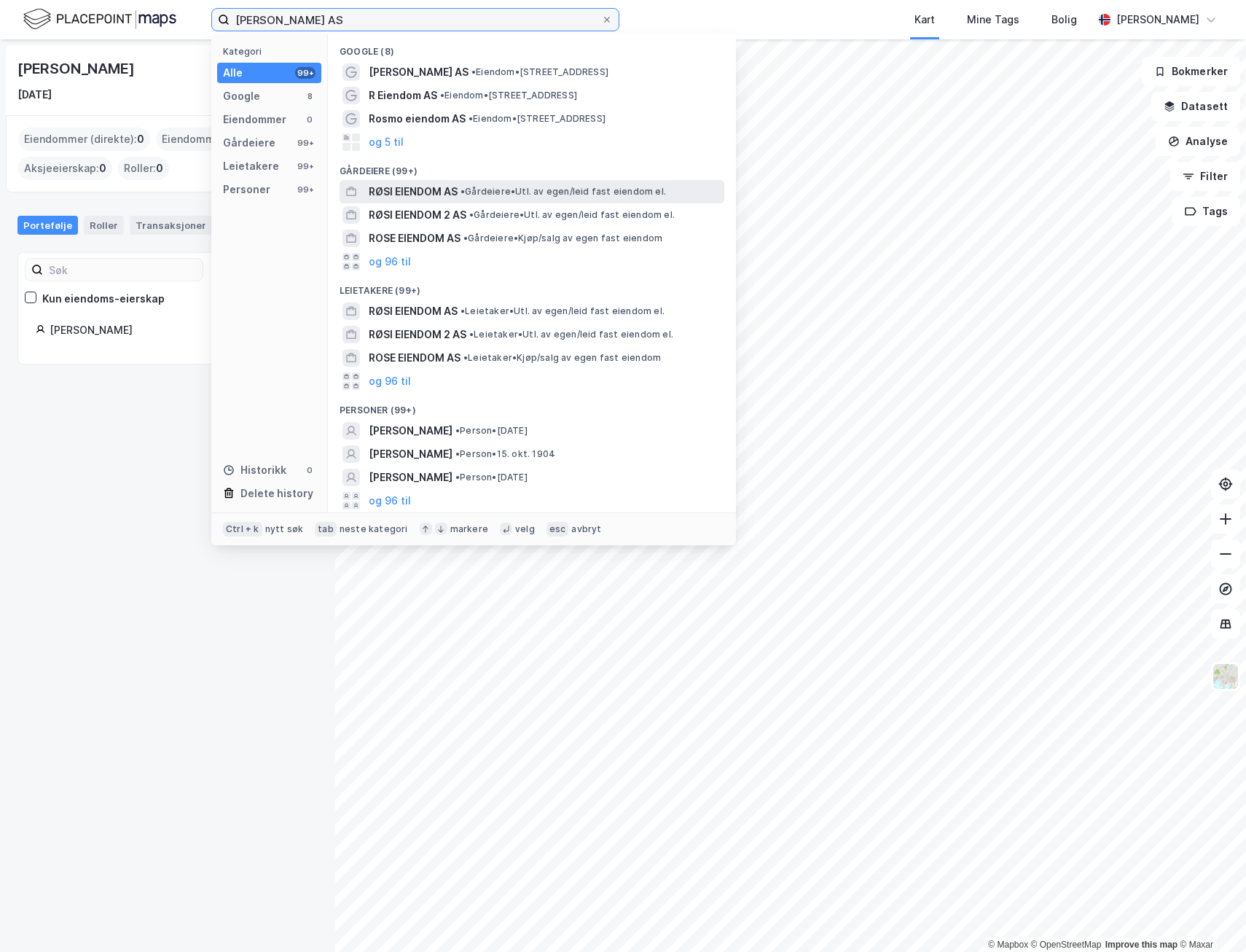
type input "[PERSON_NAME] AS"
click at [399, 196] on span "RØSI EIENDOM AS" at bounding box center [413, 192] width 89 height 18
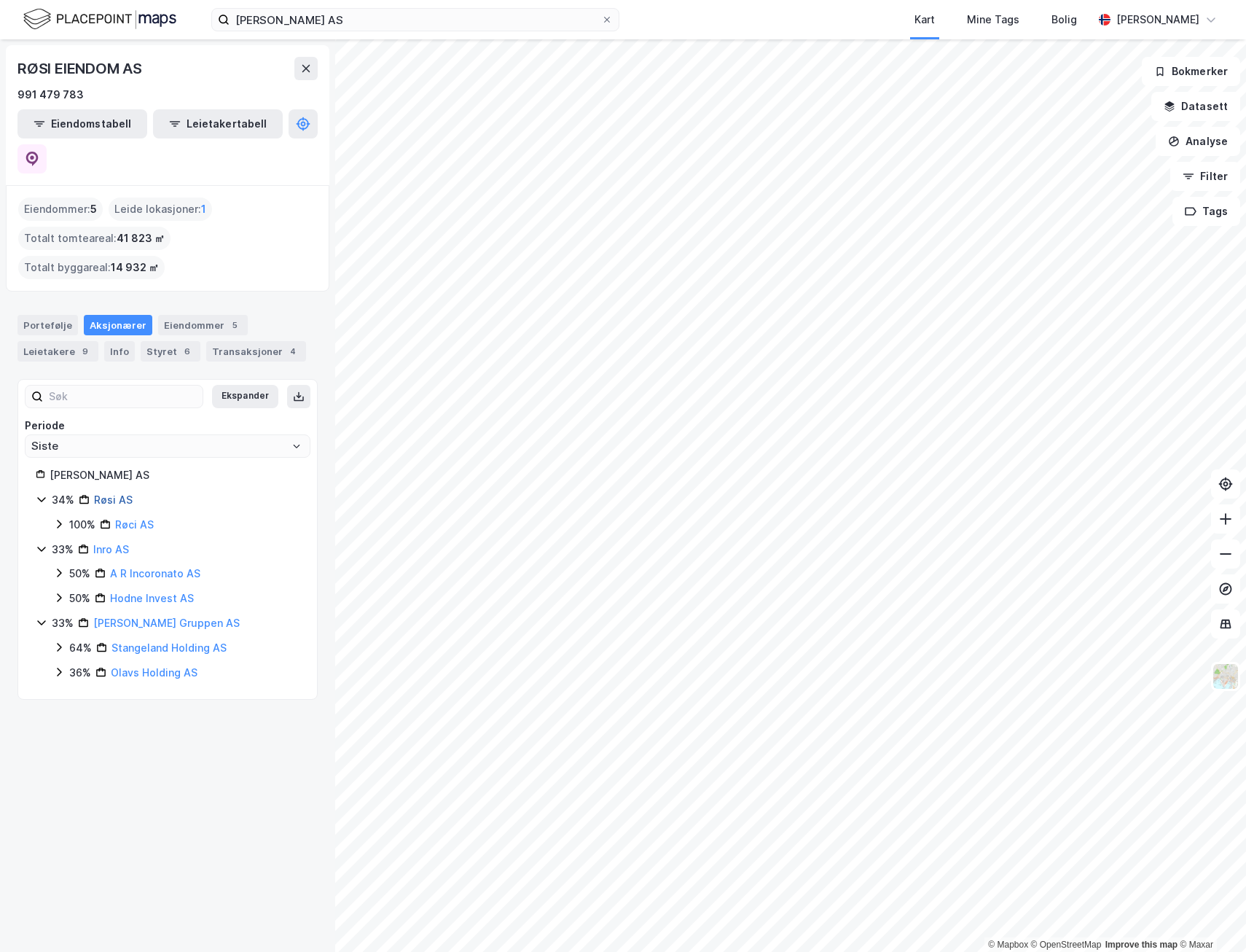
click at [123, 493] on link "Røsi AS" at bounding box center [113, 500] width 39 height 13
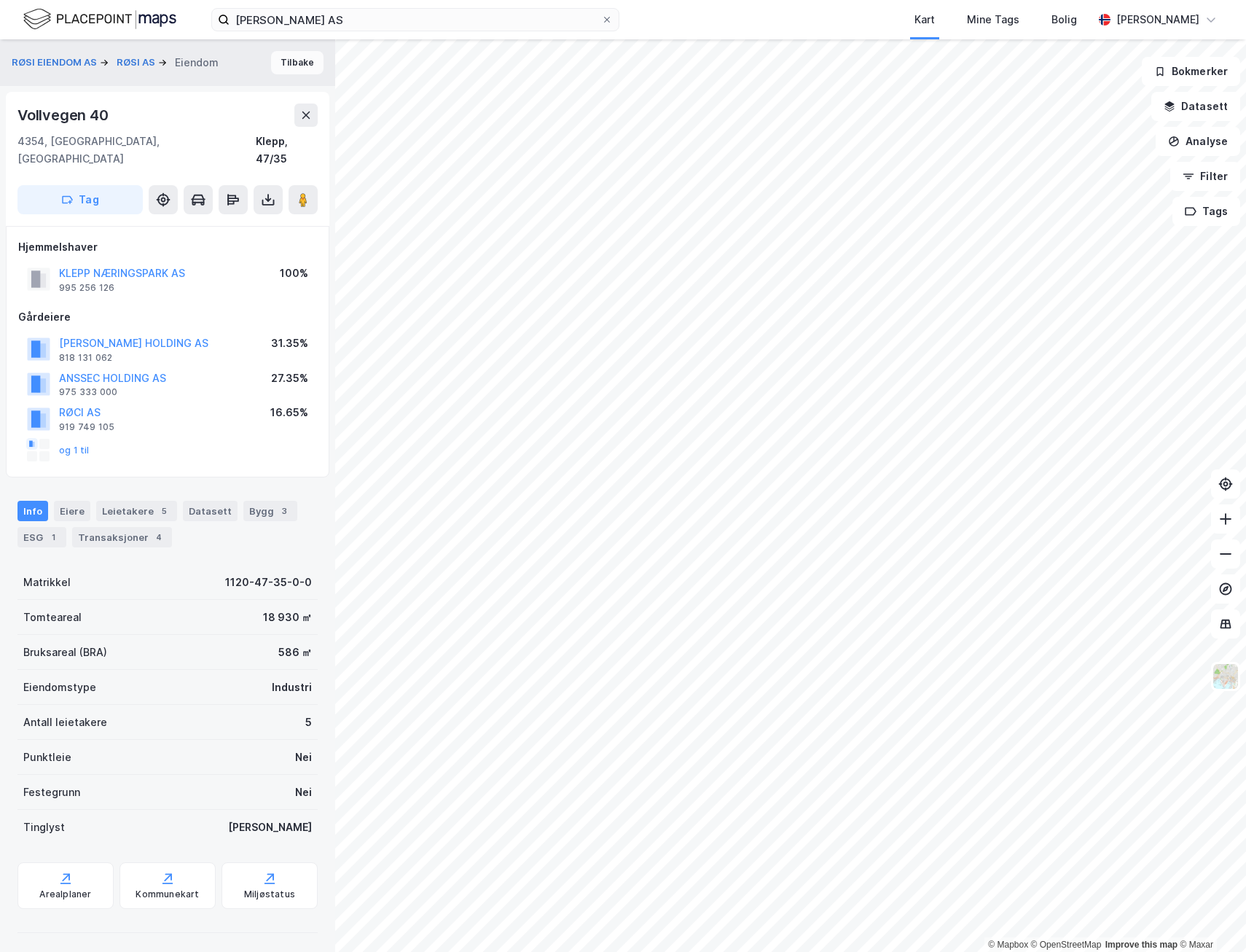
click at [283, 68] on button "Tilbake" at bounding box center [297, 63] width 53 height 23
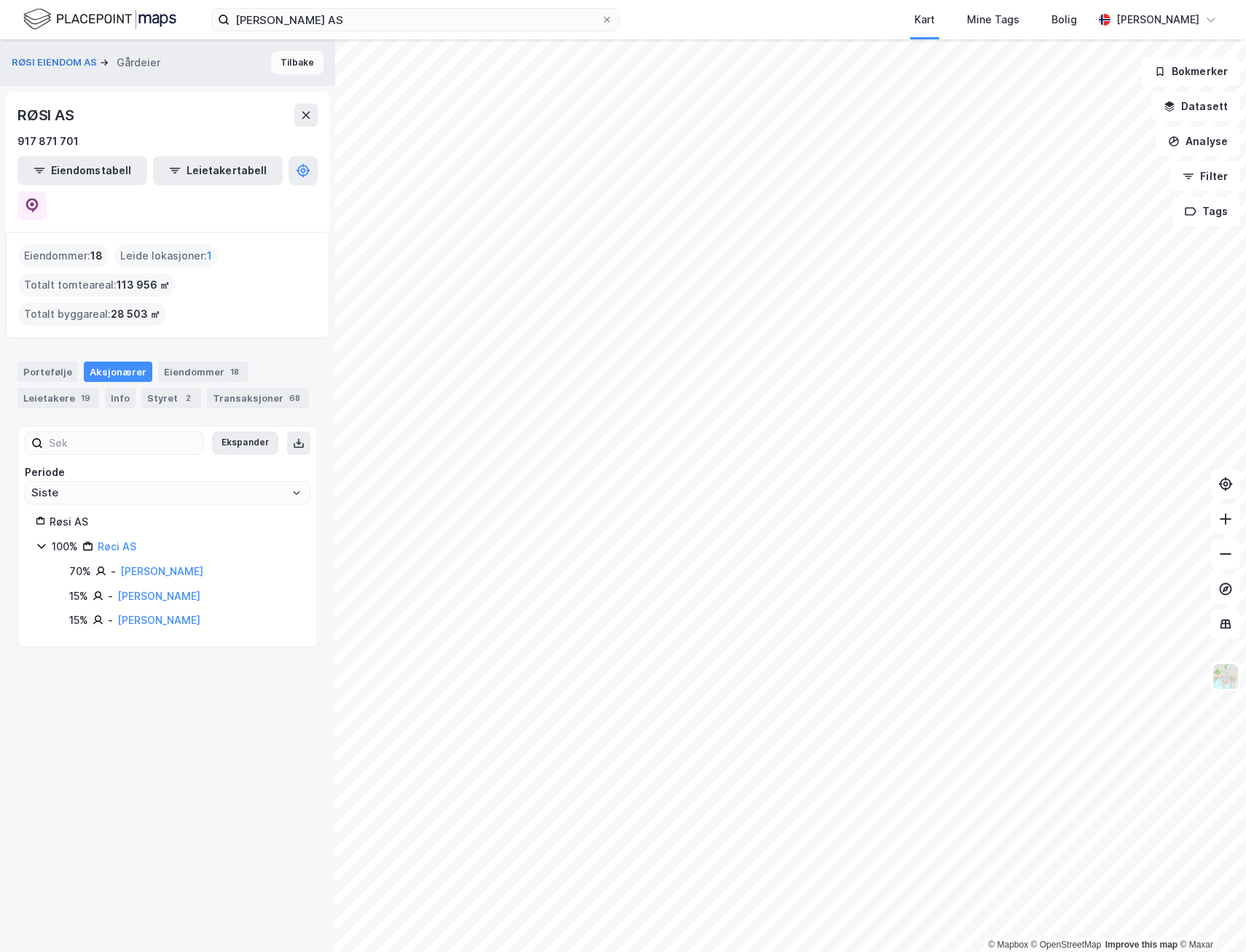
click at [299, 69] on button "Tilbake" at bounding box center [297, 63] width 53 height 23
